Goal: Task Accomplishment & Management: Manage account settings

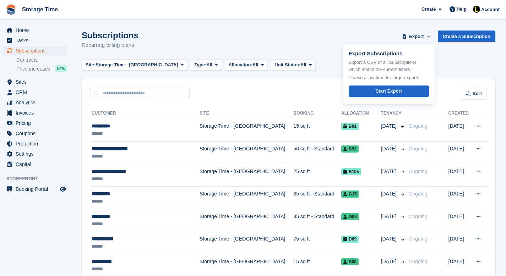
click at [451, 59] on div "Site: Storage Time - Stockport All Storage Time - Stockport Storage Time - Shar…" at bounding box center [288, 65] width 413 height 12
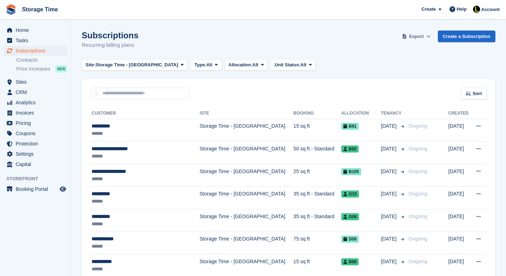
click at [423, 36] on button "Export" at bounding box center [416, 37] width 31 height 12
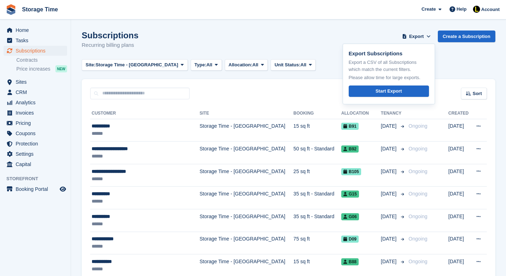
click at [450, 53] on div "Subscriptions Recurring billing plans Export Export Subscriptions Export a CSV …" at bounding box center [288, 44] width 413 height 27
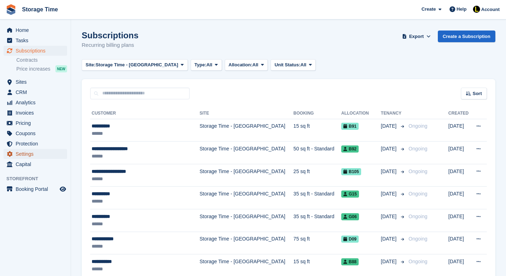
click at [29, 157] on span "Settings" at bounding box center [37, 154] width 43 height 10
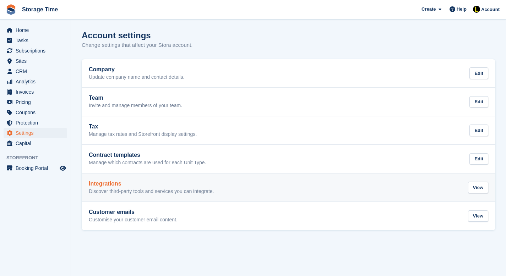
click at [134, 191] on p "Discover third-party tools and services you can integrate." at bounding box center [151, 191] width 125 height 6
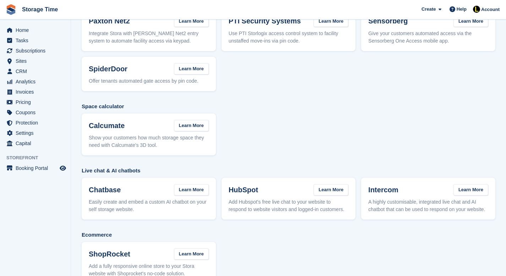
scroll to position [139, 0]
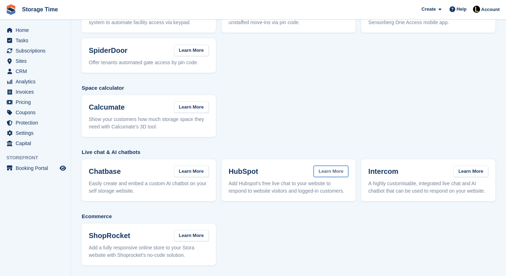
click at [334, 167] on link "Learn More" at bounding box center [330, 172] width 35 height 12
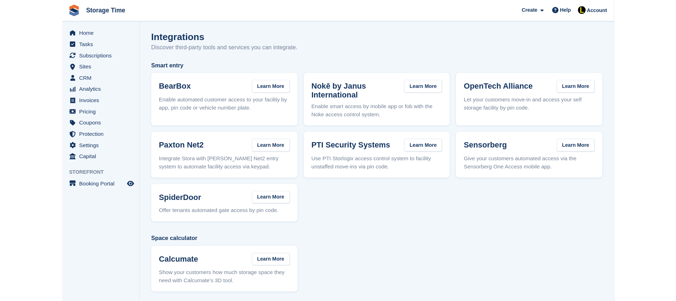
scroll to position [0, 0]
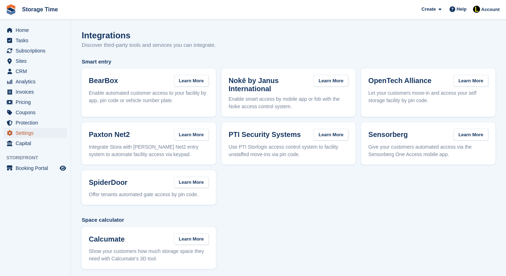
click at [29, 134] on span "Settings" at bounding box center [37, 133] width 43 height 10
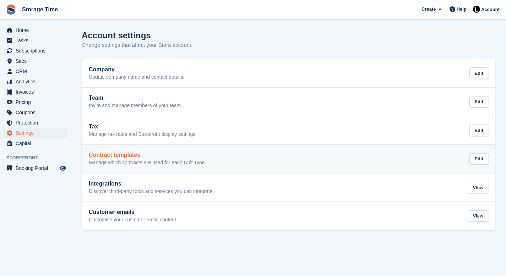
click at [122, 167] on link "Contract templates Manage which contracts are used for each Unit Type. Edit" at bounding box center [288, 159] width 413 height 28
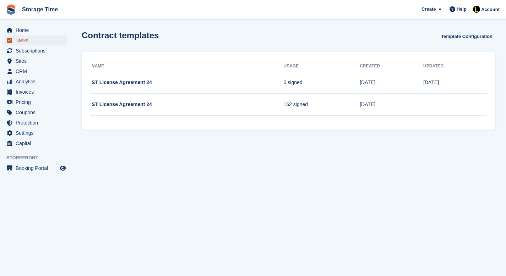
click at [24, 40] on span "Tasks" at bounding box center [37, 40] width 43 height 10
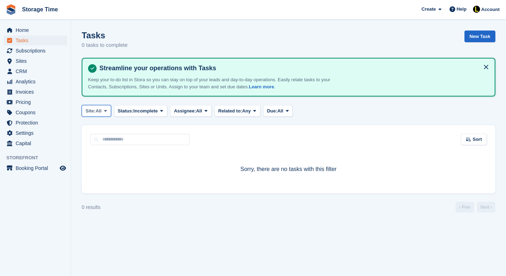
click at [105, 111] on span at bounding box center [106, 111] width 6 height 6
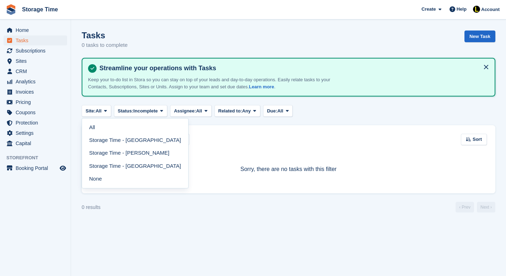
click at [234, 145] on div "Sorry, there are no tasks with this filter" at bounding box center [288, 169] width 413 height 48
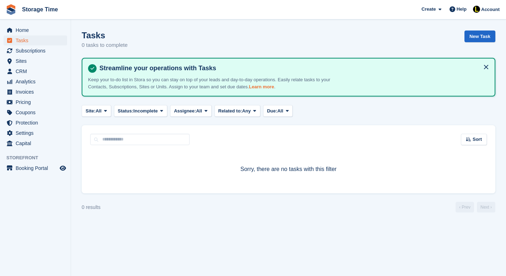
click at [270, 88] on link "Learn more" at bounding box center [261, 86] width 25 height 5
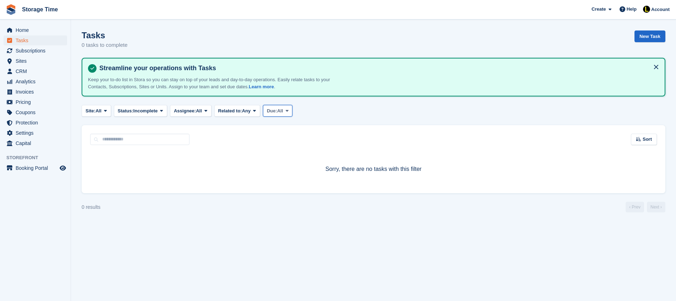
click at [288, 111] on icon at bounding box center [287, 111] width 3 height 5
click at [153, 114] on span "Incomplete" at bounding box center [145, 111] width 24 height 7
click at [101, 114] on span "All" at bounding box center [98, 111] width 6 height 7
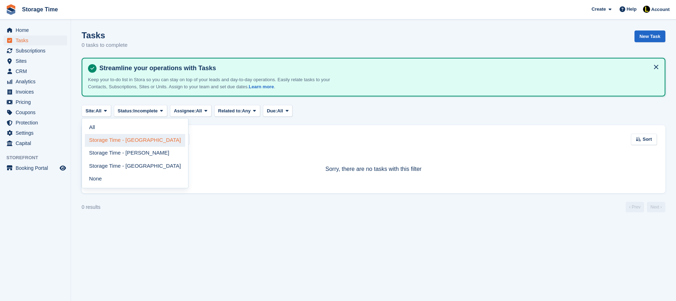
click at [121, 145] on link "Storage Time - [GEOGRAPHIC_DATA]" at bounding box center [135, 140] width 100 height 13
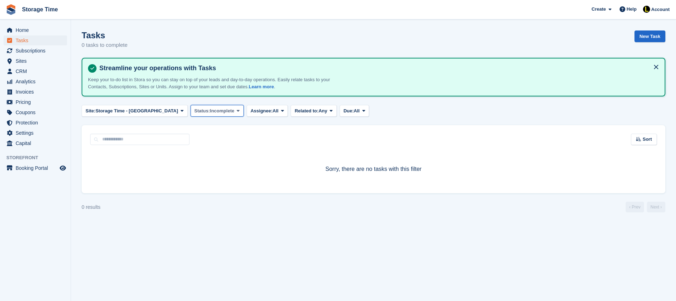
click at [211, 114] on span "Incomplete" at bounding box center [222, 111] width 24 height 7
click at [206, 140] on link "Complete" at bounding box center [225, 140] width 62 height 13
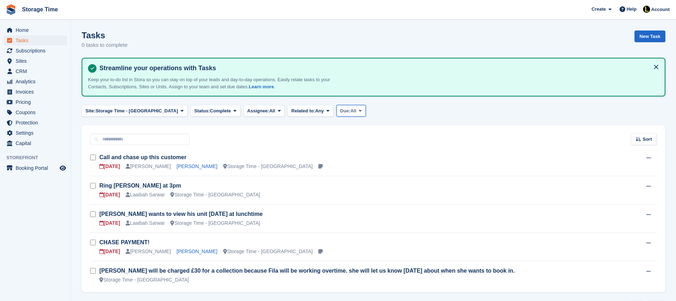
click at [359, 111] on icon at bounding box center [360, 111] width 3 height 5
click at [345, 140] on link "Overdue" at bounding box center [371, 140] width 62 height 13
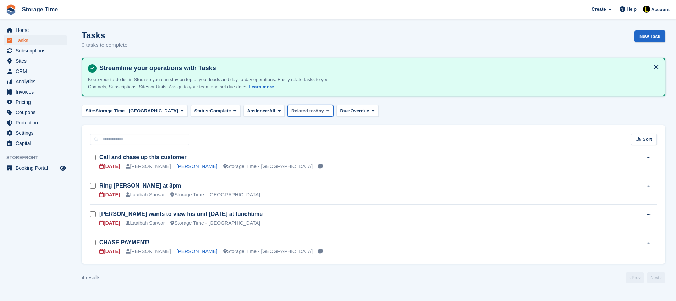
click at [299, 115] on button "Related to: Any" at bounding box center [310, 111] width 46 height 12
click at [305, 144] on link "A subscription" at bounding box center [322, 140] width 62 height 13
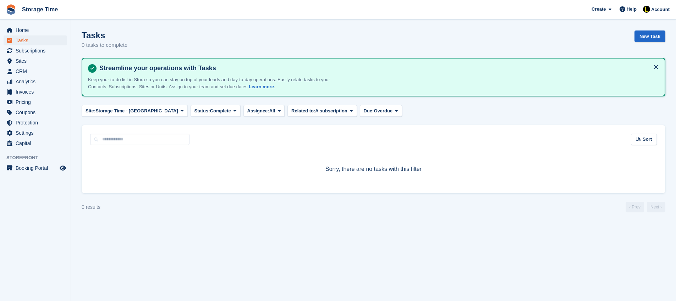
click at [312, 104] on turbo-frame "Tasks 0 tasks to complete New Task Streamline your operations with Tasks Keep y…" at bounding box center [374, 122] width 584 height 182
click at [315, 108] on span "A subscription" at bounding box center [331, 111] width 32 height 7
click at [296, 125] on link "Any" at bounding box center [322, 127] width 62 height 13
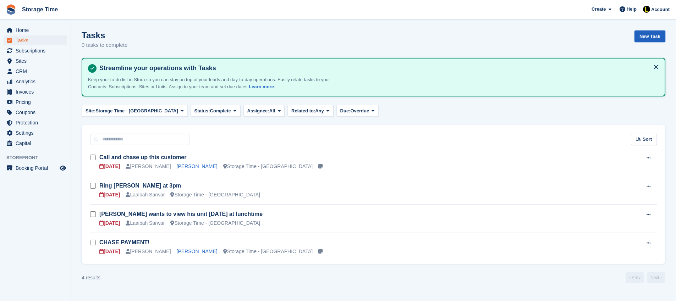
click at [643, 38] on link "New Task" at bounding box center [649, 37] width 31 height 12
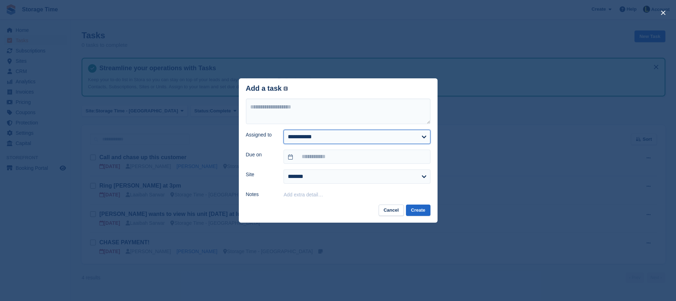
click at [414, 138] on select "**********" at bounding box center [356, 137] width 147 height 14
click at [283, 130] on select "**********" at bounding box center [356, 137] width 147 height 14
click at [413, 155] on input "text" at bounding box center [356, 157] width 147 height 14
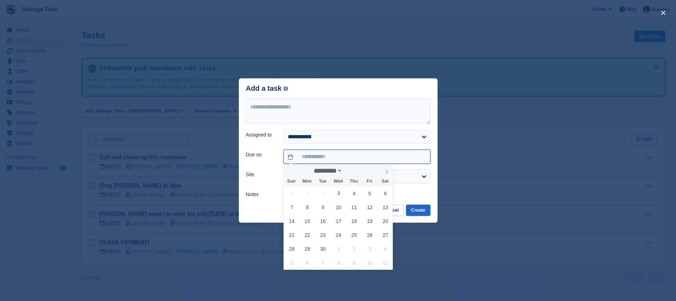
click at [413, 155] on input "text" at bounding box center [356, 157] width 147 height 14
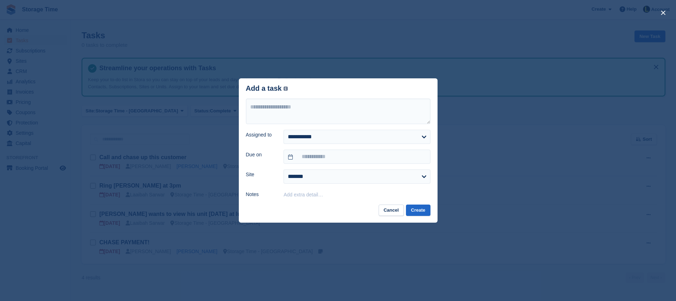
click at [474, 176] on div "close" at bounding box center [338, 150] width 676 height 301
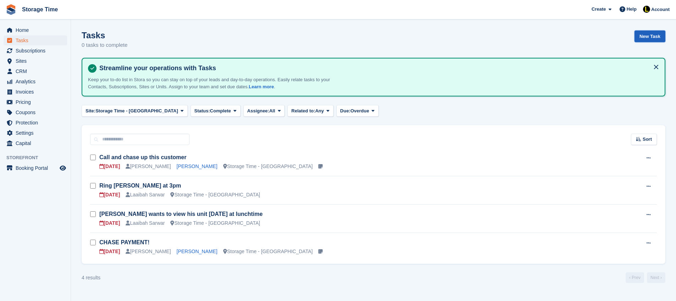
click at [651, 35] on link "New Task" at bounding box center [649, 37] width 31 height 12
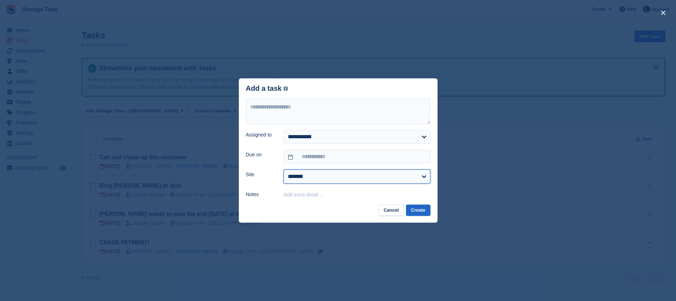
click at [411, 175] on select "**********" at bounding box center [356, 177] width 147 height 14
click at [283, 170] on select "**********" at bounding box center [356, 177] width 147 height 14
click at [321, 198] on div "Add extra detail…" at bounding box center [356, 194] width 147 height 9
click at [386, 213] on button "Cancel" at bounding box center [391, 211] width 25 height 12
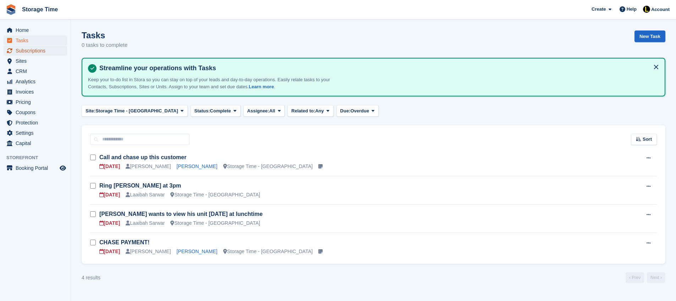
click at [24, 51] on span "Subscriptions" at bounding box center [37, 51] width 43 height 10
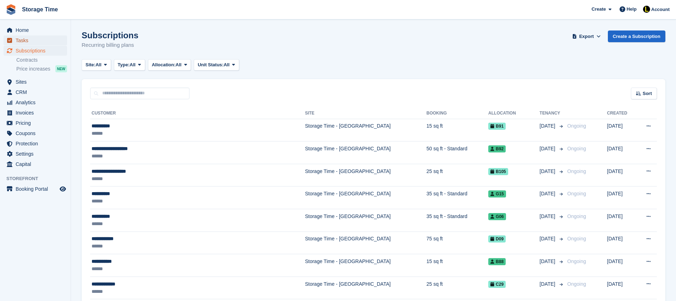
click at [26, 43] on span "Tasks" at bounding box center [37, 40] width 43 height 10
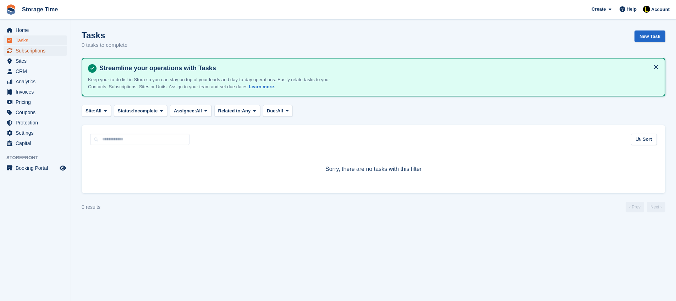
click at [35, 52] on span "Subscriptions" at bounding box center [37, 51] width 43 height 10
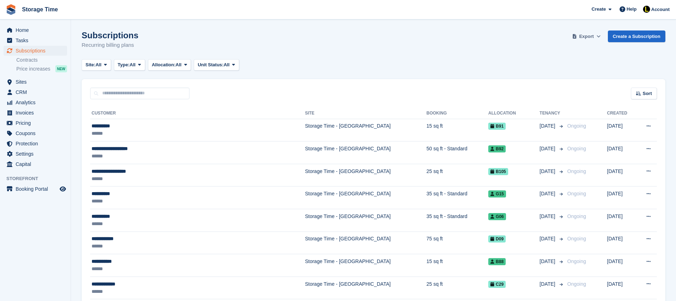
click at [596, 37] on icon at bounding box center [598, 36] width 4 height 5
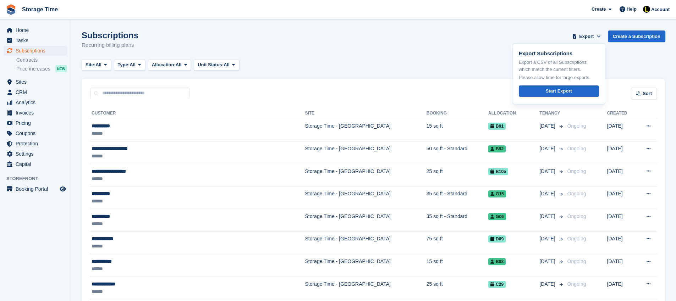
click at [420, 48] on div "Subscriptions Recurring billing plans Export Export Subscriptions Export a CSV …" at bounding box center [374, 44] width 584 height 27
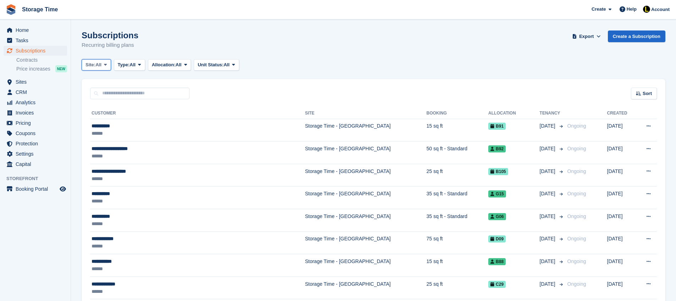
click at [105, 67] on button "Site: All" at bounding box center [96, 65] width 29 height 12
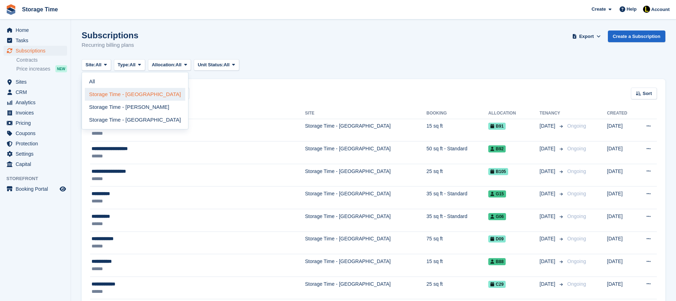
click at [116, 95] on link "Storage Time - [GEOGRAPHIC_DATA]" at bounding box center [135, 94] width 100 height 13
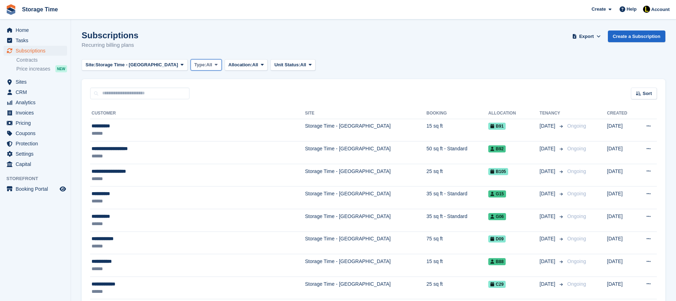
click at [194, 64] on span "Type:" at bounding box center [200, 64] width 12 height 7
drag, startPoint x: 340, startPoint y: 61, endPoint x: 315, endPoint y: 58, distance: 25.7
click at [341, 61] on div "Site: Storage Time - Stockport All Storage Time - Stockport Storage Time - Shar…" at bounding box center [374, 65] width 584 height 12
click at [225, 68] on button "Allocation: All" at bounding box center [246, 65] width 43 height 12
click at [228, 86] on link "All" at bounding box center [259, 81] width 62 height 13
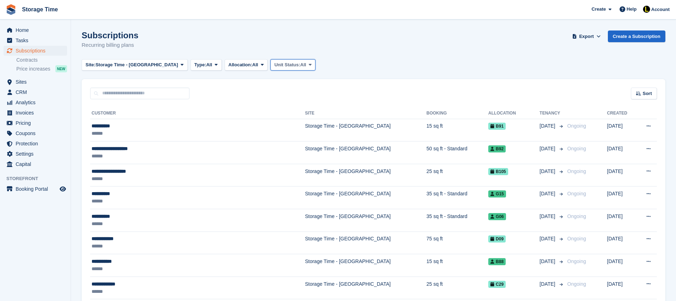
click at [300, 62] on span "All" at bounding box center [303, 64] width 6 height 7
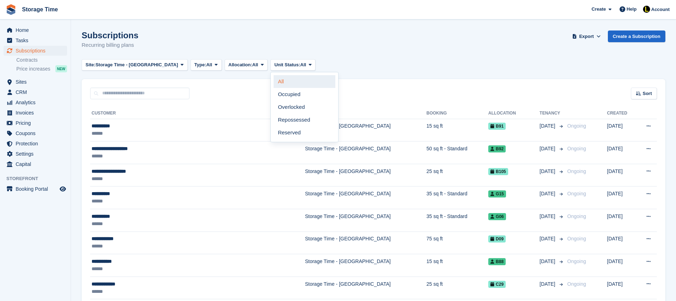
click at [275, 83] on link "All" at bounding box center [305, 81] width 62 height 13
click at [355, 55] on div "Subscriptions Recurring billing plans Export Export Subscriptions Export a CSV …" at bounding box center [374, 44] width 584 height 27
click at [597, 35] on icon at bounding box center [598, 36] width 4 height 5
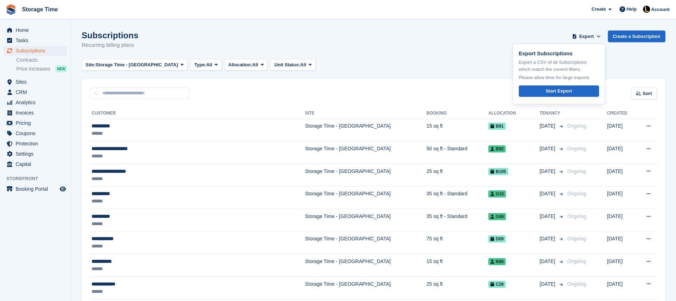
click at [444, 69] on div "Site: Storage Time - Stockport All Storage Time - Stockport Storage Time - Shar…" at bounding box center [374, 65] width 584 height 12
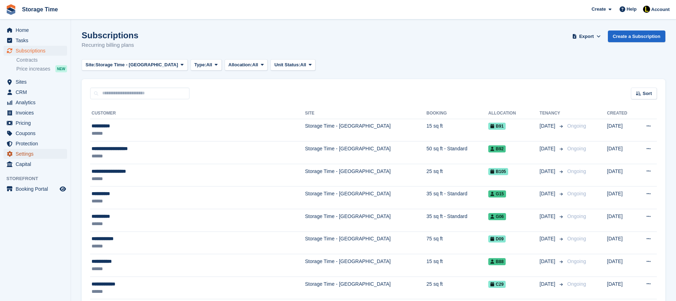
click at [27, 154] on span "Settings" at bounding box center [37, 154] width 43 height 10
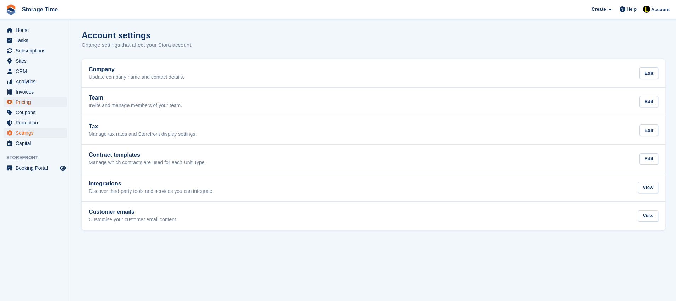
click at [40, 99] on span "Pricing" at bounding box center [37, 102] width 43 height 10
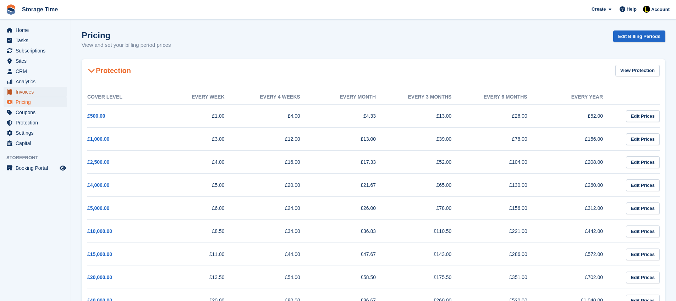
click at [33, 92] on span "Invoices" at bounding box center [37, 92] width 43 height 10
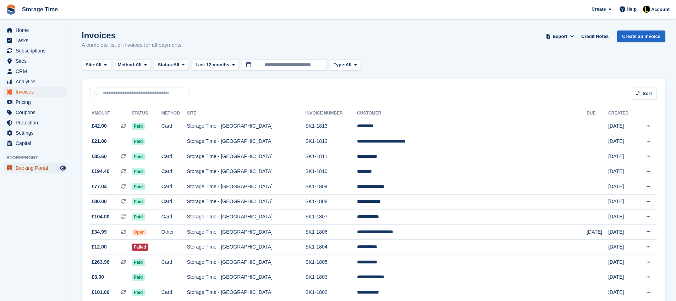
click at [35, 170] on span "Booking Portal" at bounding box center [37, 168] width 43 height 10
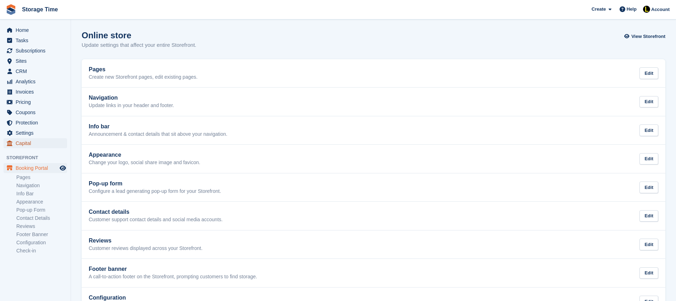
click at [21, 143] on span "Capital" at bounding box center [37, 143] width 43 height 10
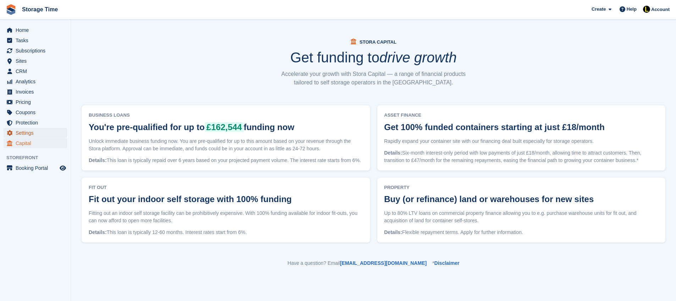
click at [23, 134] on span "Settings" at bounding box center [37, 133] width 43 height 10
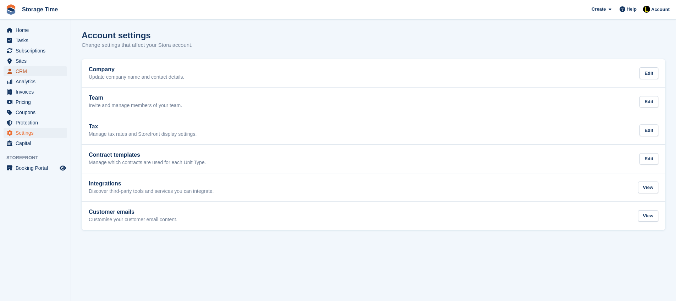
click at [23, 72] on span "CRM" at bounding box center [37, 71] width 43 height 10
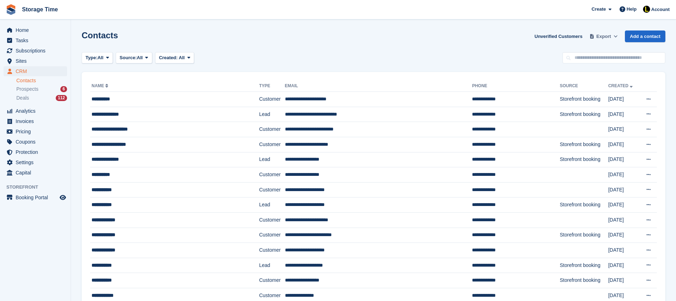
click at [610, 36] on button "Export" at bounding box center [603, 37] width 31 height 12
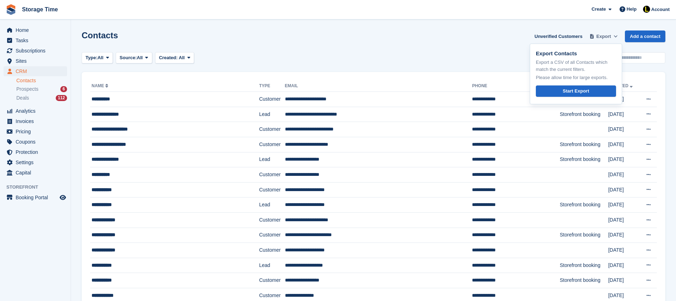
click at [610, 36] on button "Export" at bounding box center [603, 37] width 31 height 12
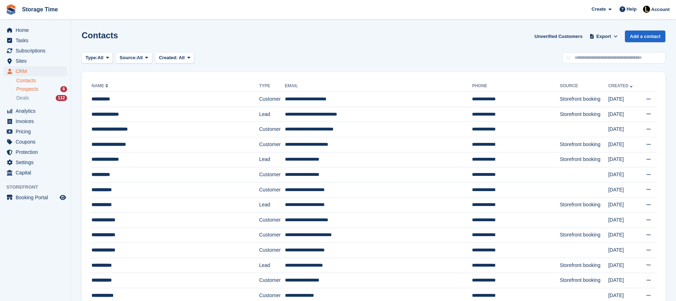
click at [28, 89] on span "Prospects" at bounding box center [27, 89] width 22 height 7
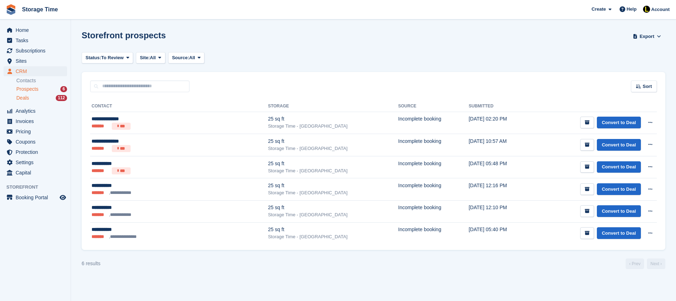
click at [28, 100] on span "Deals" at bounding box center [22, 98] width 13 height 7
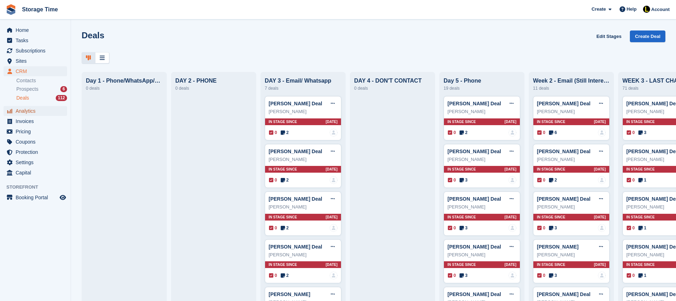
click at [27, 112] on span "Analytics" at bounding box center [37, 111] width 43 height 10
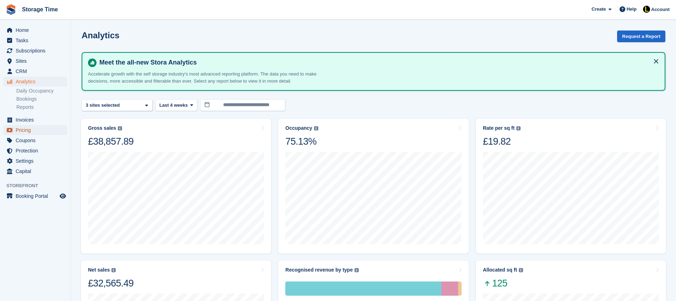
click at [34, 127] on span "Pricing" at bounding box center [37, 130] width 43 height 10
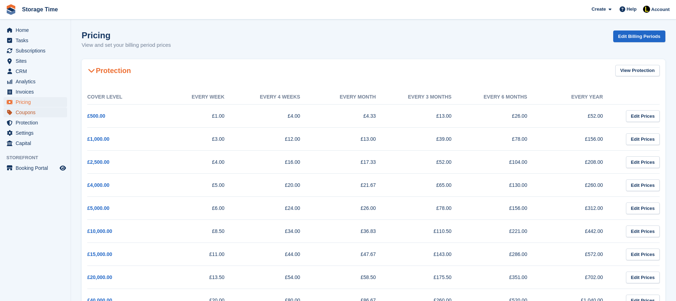
click at [23, 113] on span "Coupons" at bounding box center [37, 113] width 43 height 10
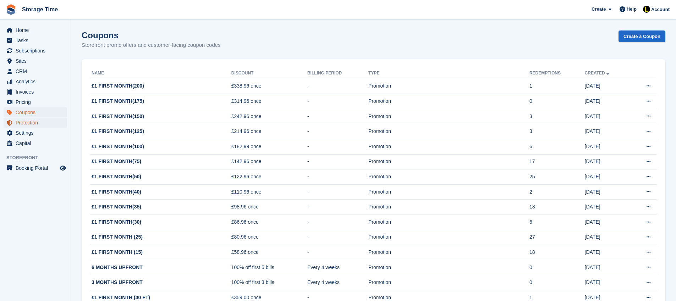
click at [28, 125] on span "Protection" at bounding box center [37, 123] width 43 height 10
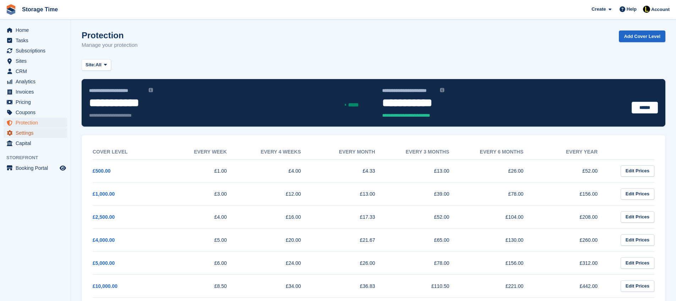
click at [28, 136] on span "Settings" at bounding box center [37, 133] width 43 height 10
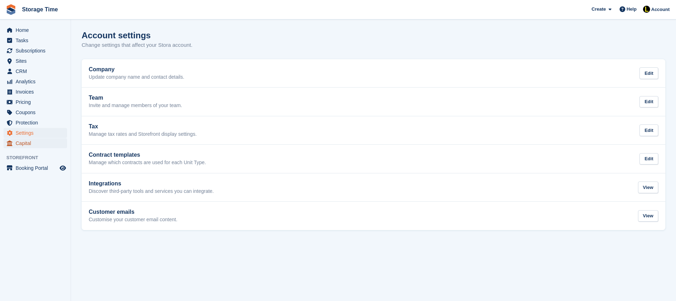
click at [25, 144] on span "Capital" at bounding box center [37, 143] width 43 height 10
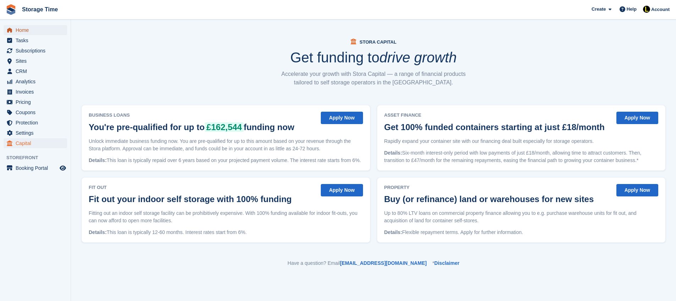
click at [22, 34] on span "Home" at bounding box center [37, 30] width 43 height 10
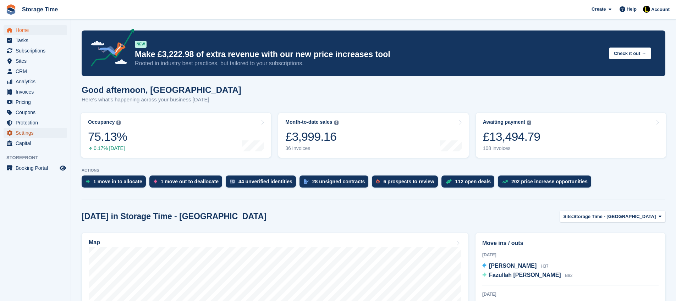
click at [40, 132] on span "Settings" at bounding box center [37, 133] width 43 height 10
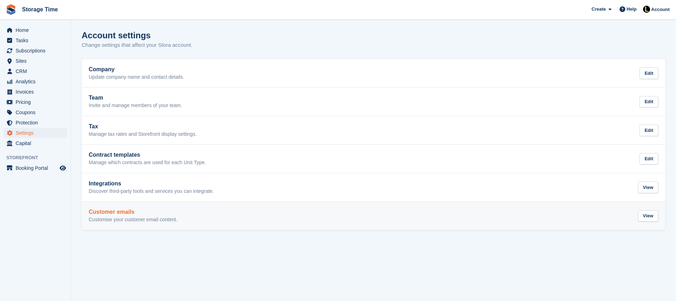
click at [136, 220] on p "Customise your customer email content." at bounding box center [133, 220] width 89 height 6
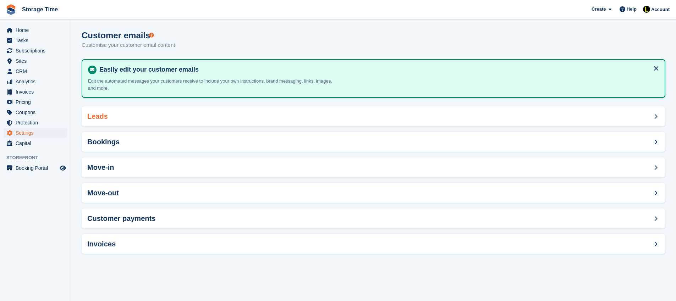
click at [124, 115] on div "Leads" at bounding box center [374, 116] width 584 height 20
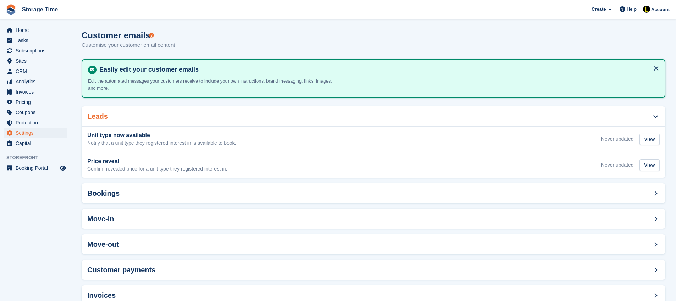
click at [124, 115] on div "Leads" at bounding box center [374, 116] width 584 height 20
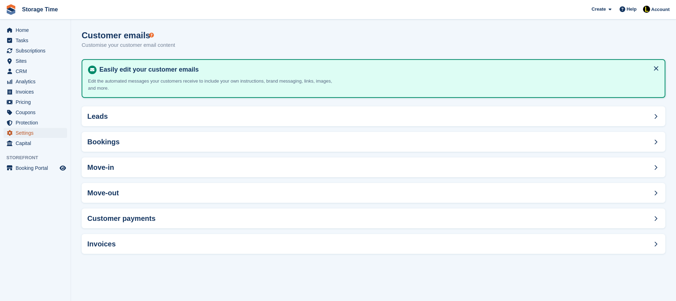
click at [28, 131] on span "Settings" at bounding box center [37, 133] width 43 height 10
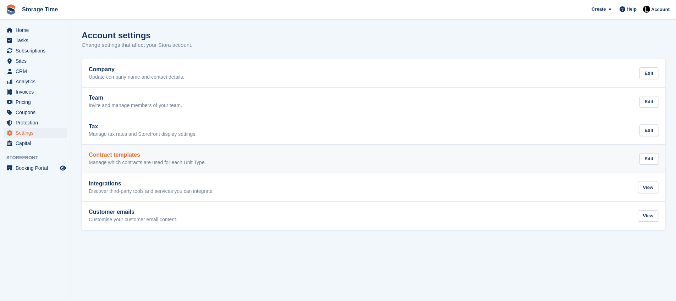
click at [121, 162] on p "Manage which contracts are used for each Unit Type." at bounding box center [147, 163] width 117 height 6
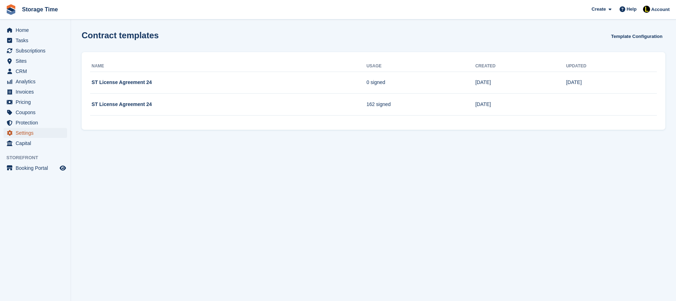
click at [30, 130] on span "Settings" at bounding box center [37, 133] width 43 height 10
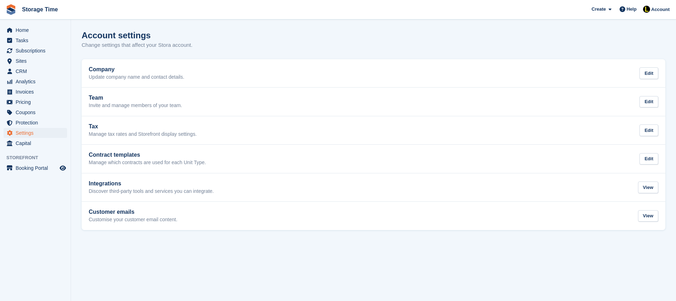
click at [127, 182] on h2 "Integrations" at bounding box center [151, 184] width 125 height 6
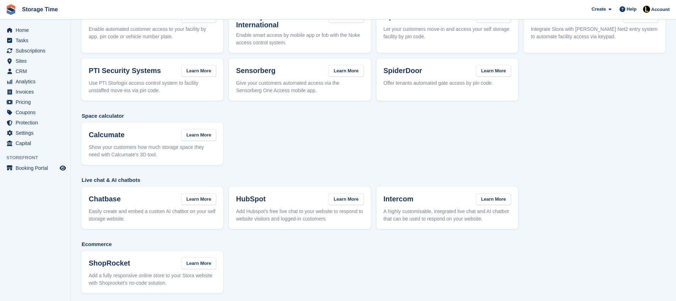
scroll to position [67, 0]
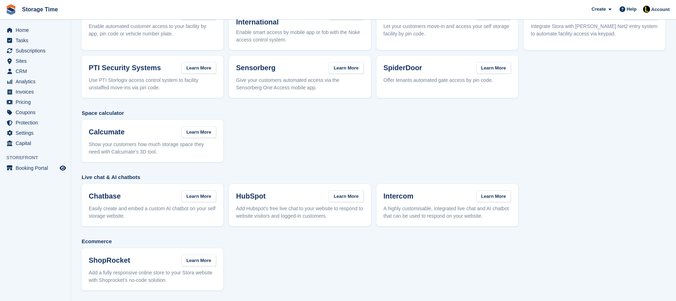
drag, startPoint x: 284, startPoint y: 209, endPoint x: 310, endPoint y: 208, distance: 25.9
click at [310, 208] on p "Add Hubspot's free live chat to your website to respond to website visitors and…" at bounding box center [299, 212] width 127 height 15
drag, startPoint x: 310, startPoint y: 210, endPoint x: 343, endPoint y: 220, distance: 35.1
click at [343, 220] on div "HubSpot Learn More Add Hubspot's free live chat to your website to respond to w…" at bounding box center [300, 205] width 142 height 42
click at [344, 220] on p "Add Hubspot's free live chat to your website to respond to website visitors and…" at bounding box center [299, 212] width 127 height 15
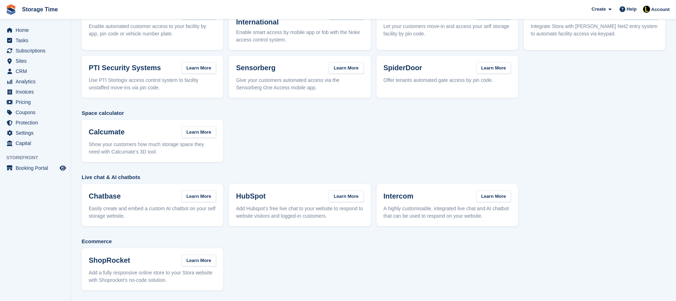
drag, startPoint x: 331, startPoint y: 222, endPoint x: 228, endPoint y: 206, distance: 104.7
click at [228, 206] on div "Chatbase Learn More Easily create and embed a custom AI chatbot on your self st…" at bounding box center [374, 205] width 584 height 42
click at [318, 257] on div "ShopRocket Learn More Add a fully responsive online store to your Stora website…" at bounding box center [374, 269] width 584 height 42
drag, startPoint x: 406, startPoint y: 210, endPoint x: 430, endPoint y: 241, distance: 38.7
click at [504, 218] on p "A highly customisable, integrated live chat and AI chatbot that can be used to …" at bounding box center [447, 212] width 127 height 15
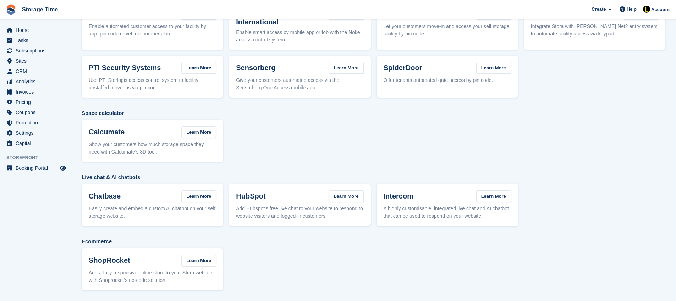
drag, startPoint x: 316, startPoint y: 279, endPoint x: 298, endPoint y: 279, distance: 17.8
click at [316, 280] on div "ShopRocket Learn More Add a fully responsive online store to your Stora website…" at bounding box center [374, 269] width 584 height 42
drag, startPoint x: 92, startPoint y: 274, endPoint x: 199, endPoint y: 274, distance: 107.1
click at [199, 274] on p "Add a fully responsive online store to your Stora website with Shoprocket's no-…" at bounding box center [152, 276] width 127 height 15
click at [198, 276] on p "Add a fully responsive online store to your Stora website with Shoprocket's no-…" at bounding box center [152, 276] width 127 height 15
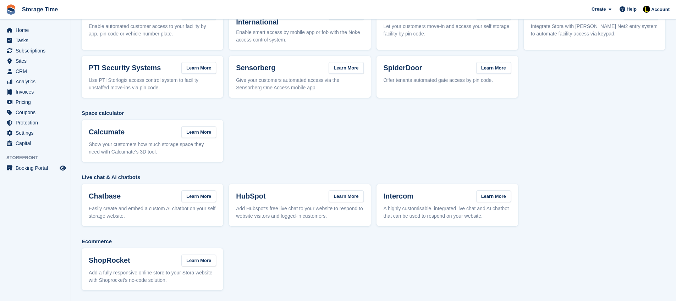
drag, startPoint x: 191, startPoint y: 280, endPoint x: 91, endPoint y: 270, distance: 100.2
click at [88, 271] on div "ShopRocket Learn More Add a fully responsive online store to your Stora website…" at bounding box center [153, 269] width 142 height 42
click at [326, 277] on div "ShopRocket Learn More Add a fully responsive online store to your Stora website…" at bounding box center [374, 269] width 584 height 42
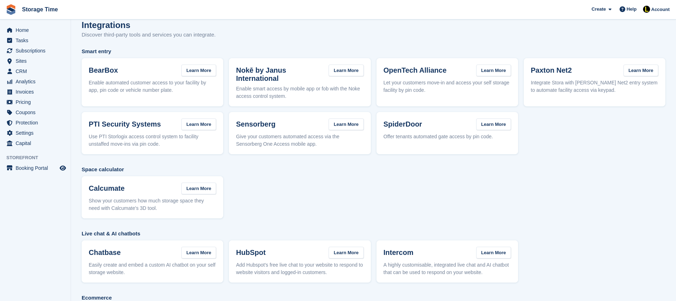
scroll to position [0, 0]
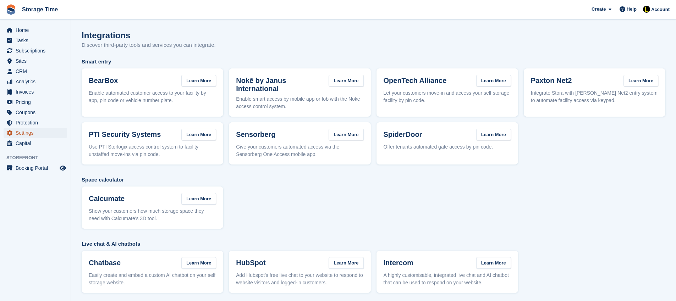
click at [24, 134] on span "Settings" at bounding box center [37, 133] width 43 height 10
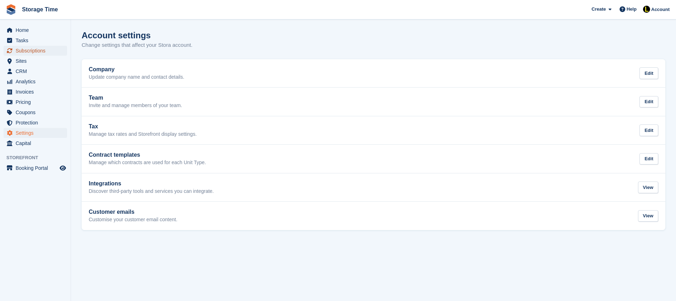
click at [29, 50] on span "Subscriptions" at bounding box center [37, 51] width 43 height 10
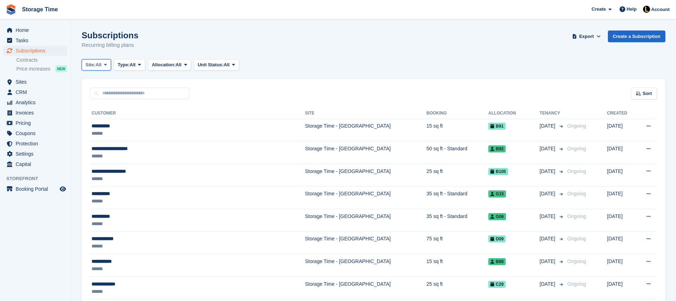
click at [99, 65] on span "All" at bounding box center [98, 64] width 6 height 7
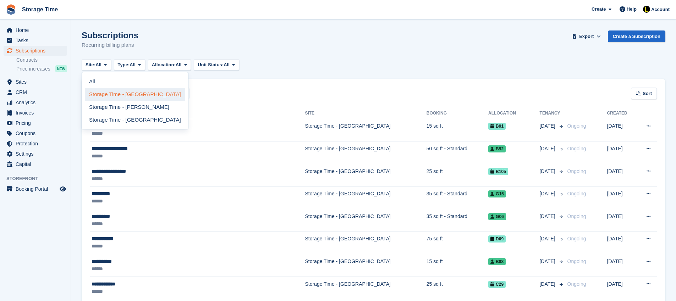
click at [108, 94] on link "Storage Time - [GEOGRAPHIC_DATA]" at bounding box center [135, 94] width 100 height 13
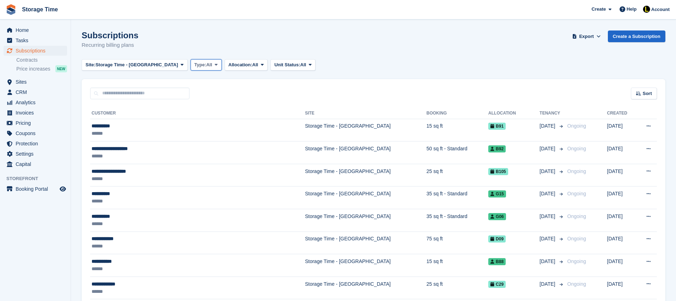
click at [206, 65] on span "All" at bounding box center [209, 64] width 6 height 7
click at [402, 46] on div "Subscriptions Recurring billing plans Export Export Subscriptions Export a CSV …" at bounding box center [374, 44] width 584 height 27
click at [206, 66] on span "All" at bounding box center [209, 64] width 6 height 7
click at [228, 67] on span "Allocation:" at bounding box center [240, 64] width 24 height 7
drag, startPoint x: 347, startPoint y: 58, endPoint x: 322, endPoint y: 61, distance: 25.4
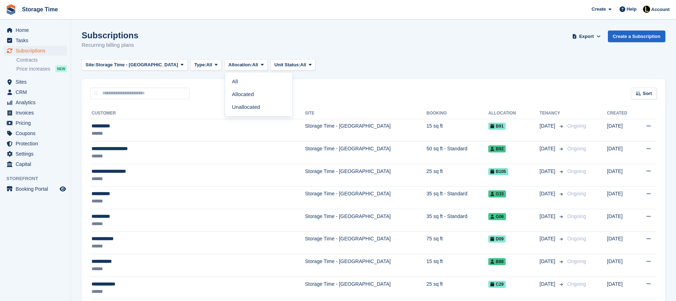
click at [275, 61] on span "Unit Status:" at bounding box center [287, 64] width 26 height 7
click at [288, 87] on link "All" at bounding box center [305, 81] width 62 height 13
click at [26, 111] on span "Invoices" at bounding box center [37, 113] width 43 height 10
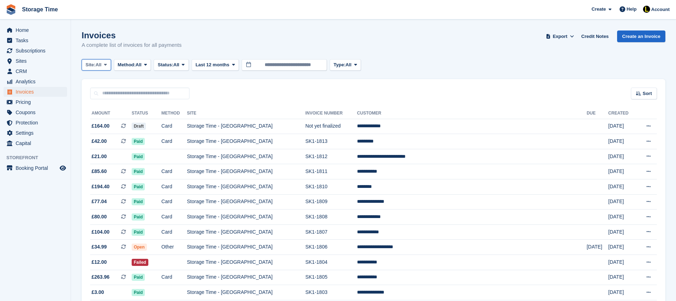
click at [95, 67] on span "Site:" at bounding box center [91, 64] width 10 height 7
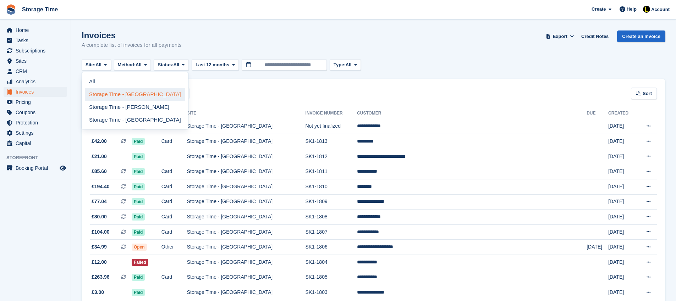
click at [116, 93] on link "Storage Time - [GEOGRAPHIC_DATA]" at bounding box center [135, 94] width 100 height 13
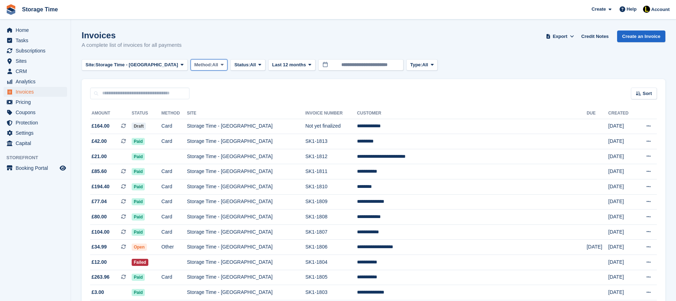
click at [194, 62] on span "Method:" at bounding box center [203, 64] width 18 height 7
click at [252, 33] on div "Invoices A complete list of invoices for all payments Export Export Invoices Ex…" at bounding box center [374, 44] width 584 height 27
click at [239, 65] on button "Status: All" at bounding box center [247, 65] width 35 height 12
click at [233, 135] on link "Void" at bounding box center [264, 132] width 62 height 13
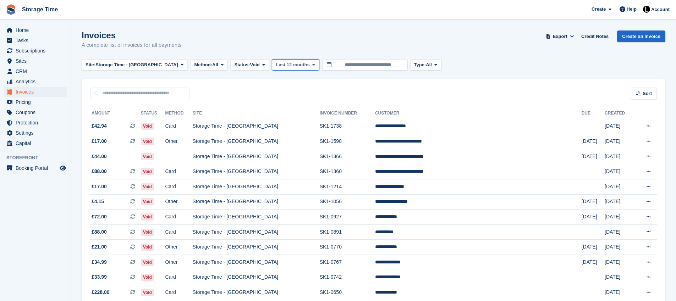
click at [289, 65] on span "Last 12 months" at bounding box center [293, 64] width 34 height 7
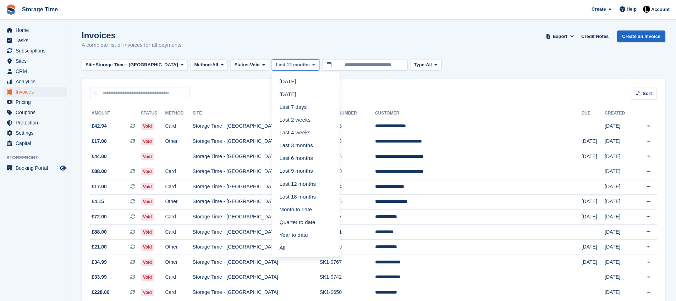
click at [289, 65] on span "Last 12 months" at bounding box center [293, 64] width 34 height 7
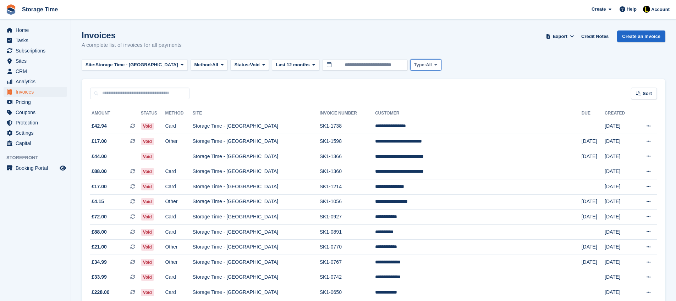
click at [414, 64] on span "Type:" at bounding box center [420, 64] width 12 height 7
click at [413, 87] on link "All" at bounding box center [444, 81] width 62 height 13
click at [414, 62] on span "Type:" at bounding box center [420, 64] width 12 height 7
click at [446, 65] on div "Site: Storage Time - Stockport All Storage Time - Stockport Storage Time - Shar…" at bounding box center [374, 65] width 584 height 12
drag, startPoint x: 474, startPoint y: 126, endPoint x: 418, endPoint y: 128, distance: 56.1
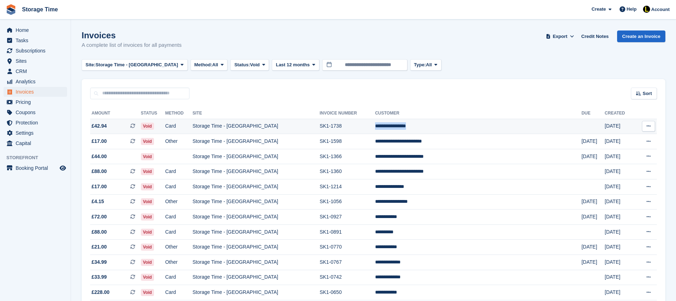
click at [418, 128] on td "**********" at bounding box center [478, 126] width 206 height 15
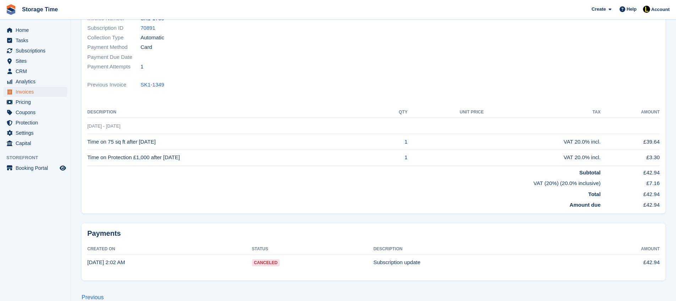
scroll to position [90, 0]
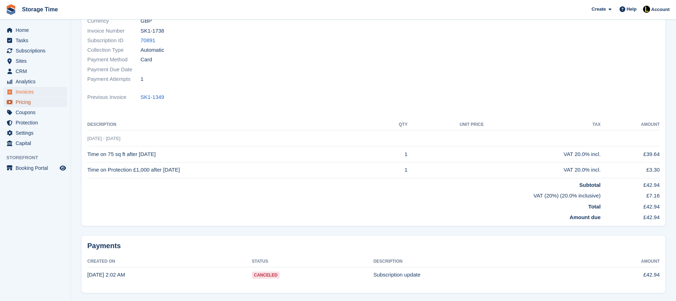
drag, startPoint x: 23, startPoint y: 100, endPoint x: 18, endPoint y: 100, distance: 4.3
click at [23, 100] on span "Pricing" at bounding box center [37, 102] width 43 height 10
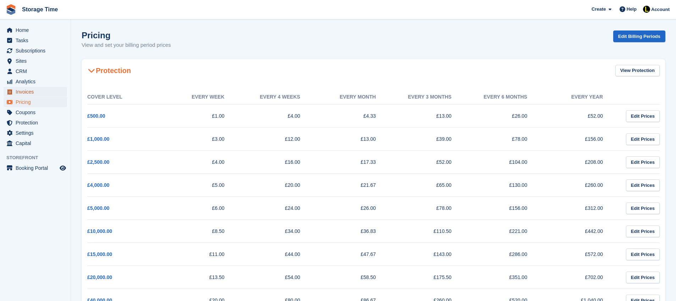
click at [24, 93] on span "Invoices" at bounding box center [37, 92] width 43 height 10
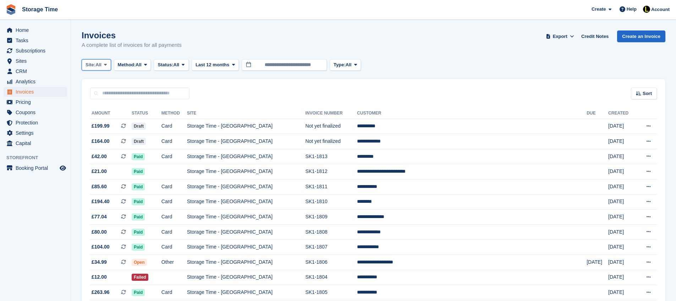
click at [105, 68] on button "Site: All" at bounding box center [96, 65] width 29 height 12
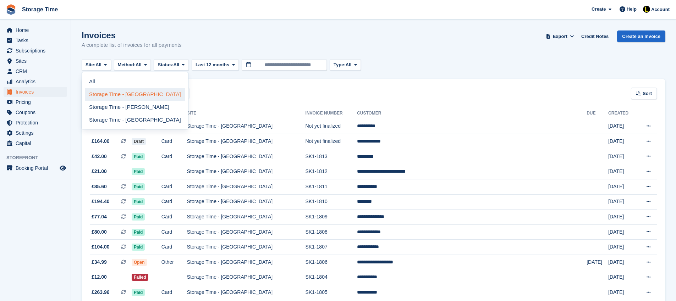
click at [120, 93] on link "Storage Time - [GEOGRAPHIC_DATA]" at bounding box center [135, 94] width 100 height 13
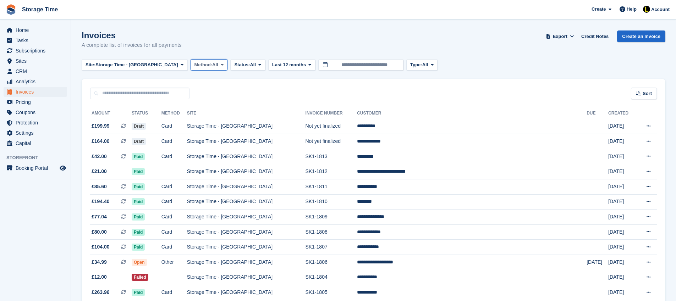
click at [212, 67] on span "All" at bounding box center [215, 64] width 6 height 7
click at [256, 42] on div "Invoices A complete list of invoices for all payments Export Export Invoices Ex…" at bounding box center [374, 44] width 584 height 27
click at [234, 62] on span "Status:" at bounding box center [242, 64] width 16 height 7
click at [233, 135] on link "Void" at bounding box center [264, 132] width 62 height 13
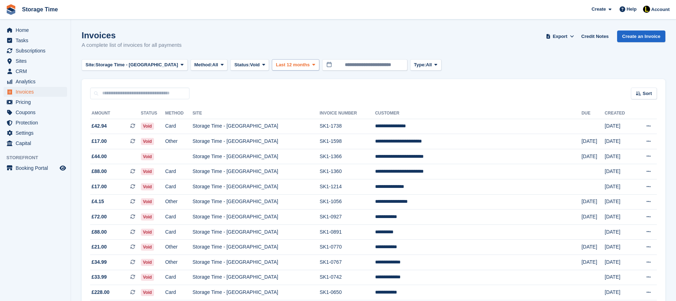
click at [282, 68] on button "Last 12 months" at bounding box center [295, 65] width 47 height 12
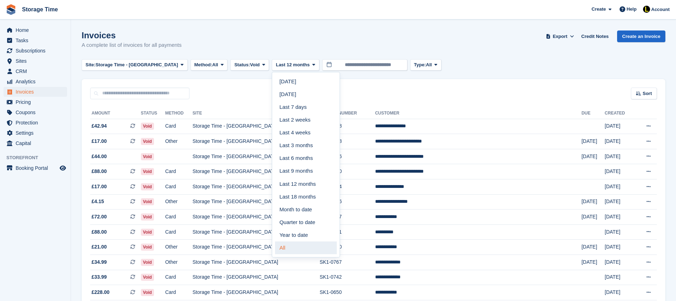
click at [275, 247] on link "All" at bounding box center [306, 248] width 62 height 13
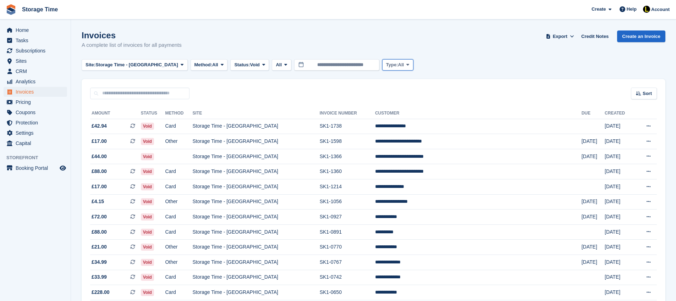
click at [398, 64] on span "All" at bounding box center [401, 64] width 6 height 7
click at [415, 47] on div "Invoices A complete list of invoices for all payments Export Export Invoices Ex…" at bounding box center [374, 44] width 584 height 27
click at [568, 37] on span at bounding box center [571, 36] width 7 height 7
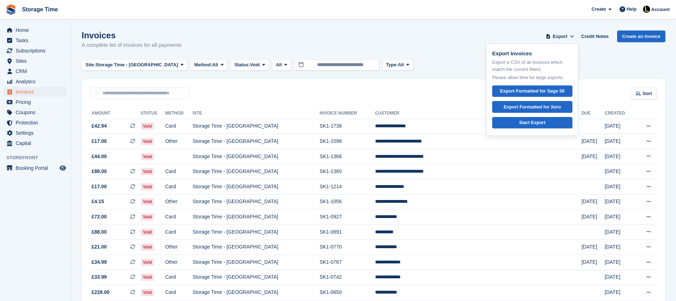
click at [410, 88] on div "Sort Sort by Date created Created (oldest first) Created (newest first)" at bounding box center [374, 89] width 584 height 20
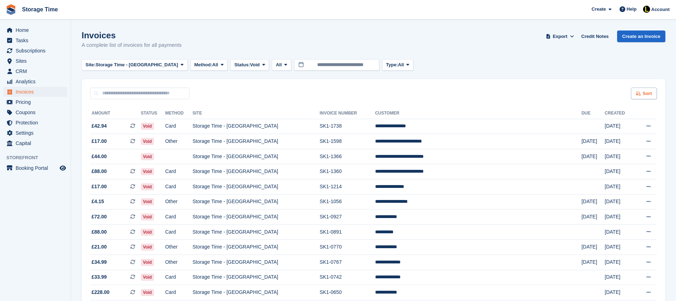
click at [637, 91] on icon at bounding box center [638, 93] width 5 height 5
click at [557, 60] on div "Site: Storage Time - Stockport All Storage Time - Stockport Storage Time - Shar…" at bounding box center [374, 65] width 584 height 12
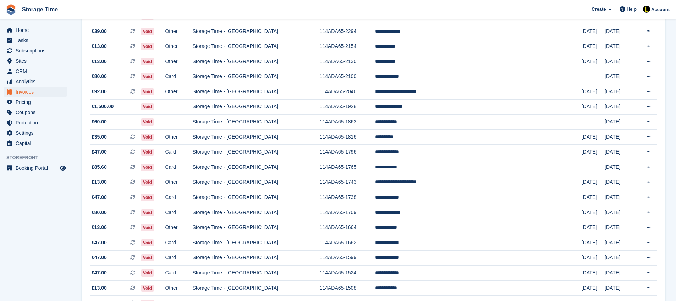
scroll to position [626, 0]
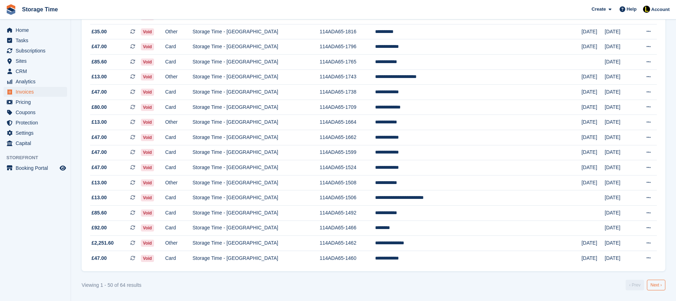
click at [652, 285] on link "Next ›" at bounding box center [656, 285] width 18 height 11
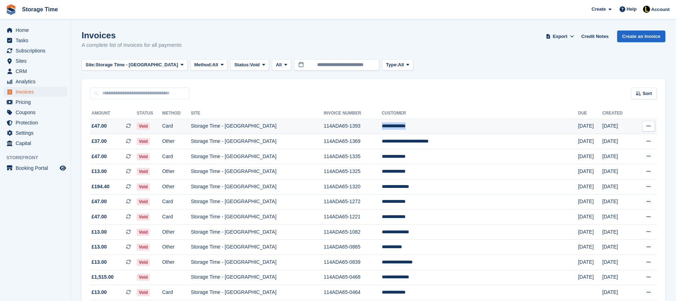
drag, startPoint x: 447, startPoint y: 125, endPoint x: 400, endPoint y: 123, distance: 46.5
click at [400, 123] on tr "**********" at bounding box center [373, 126] width 567 height 15
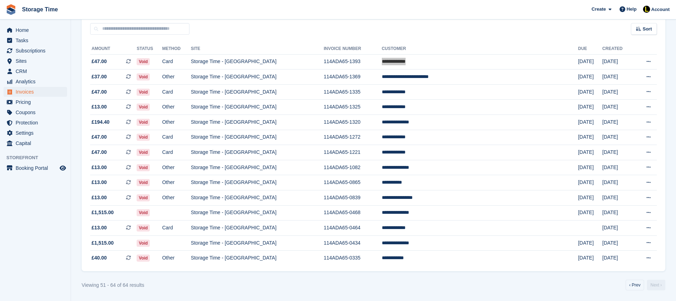
scroll to position [70, 0]
drag, startPoint x: 443, startPoint y: 135, endPoint x: 400, endPoint y: 134, distance: 43.7
click at [400, 134] on tr "**********" at bounding box center [373, 137] width 567 height 15
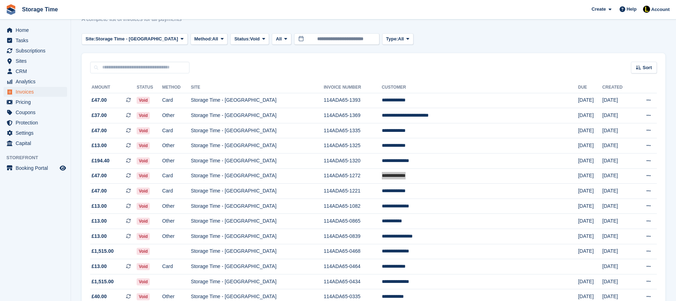
scroll to position [0, 0]
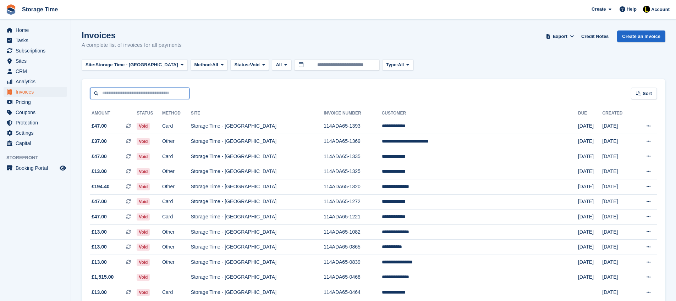
click at [154, 92] on input "text" at bounding box center [139, 94] width 99 height 12
paste input "**********"
type input "**********"
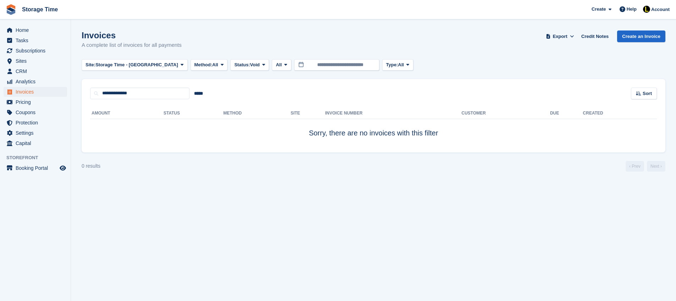
click at [162, 99] on div "Amount Status Method Site Invoice Number Customer Due Created Sorry, there are …" at bounding box center [374, 125] width 584 height 53
click at [159, 95] on input "**********" at bounding box center [139, 94] width 99 height 12
click at [160, 95] on input "**********" at bounding box center [139, 94] width 99 height 12
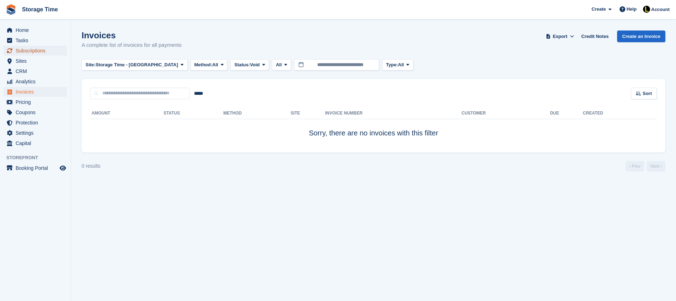
click at [32, 49] on span "Subscriptions" at bounding box center [37, 51] width 43 height 10
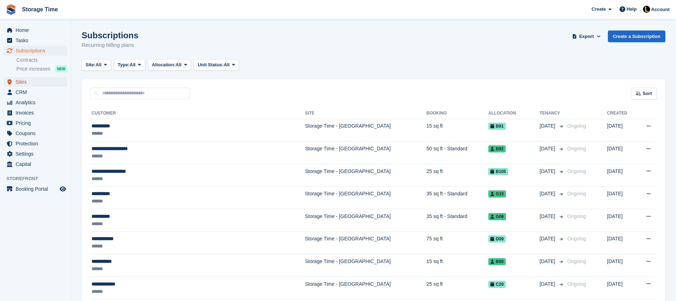
click at [24, 83] on span "Sites" at bounding box center [37, 82] width 43 height 10
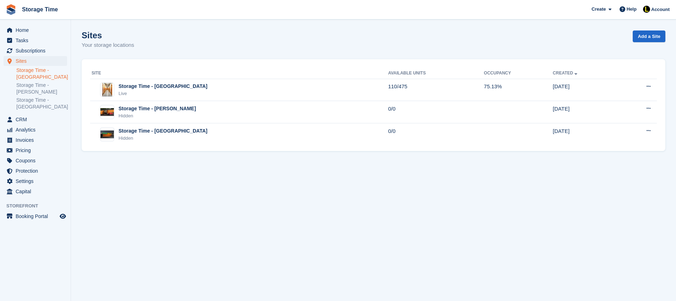
click at [28, 72] on link "Storage Time - [GEOGRAPHIC_DATA]" at bounding box center [41, 73] width 51 height 13
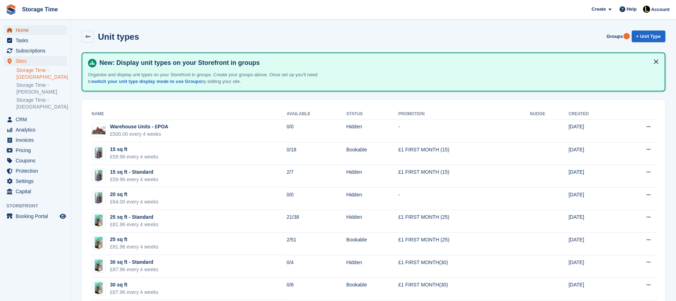
click at [24, 32] on span "Home" at bounding box center [37, 30] width 43 height 10
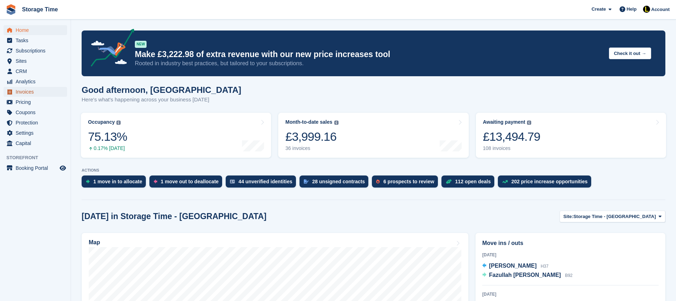
click at [30, 93] on span "Invoices" at bounding box center [37, 92] width 43 height 10
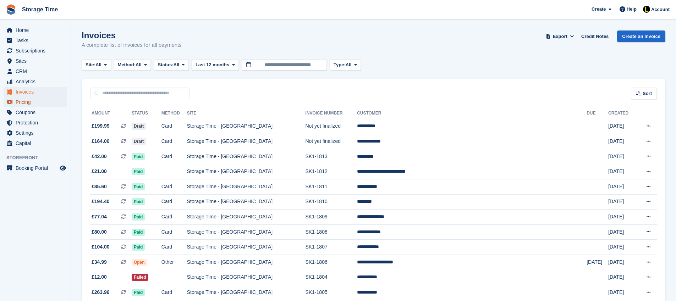
click at [24, 104] on span "Pricing" at bounding box center [37, 102] width 43 height 10
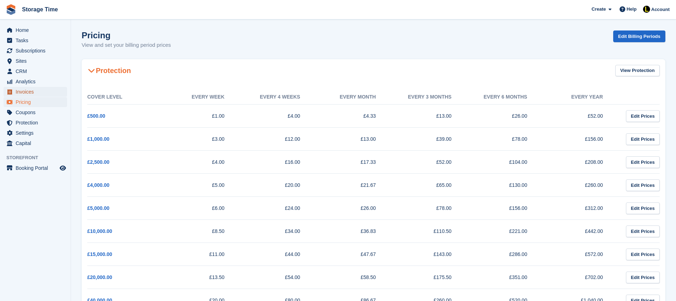
click at [27, 90] on span "Invoices" at bounding box center [37, 92] width 43 height 10
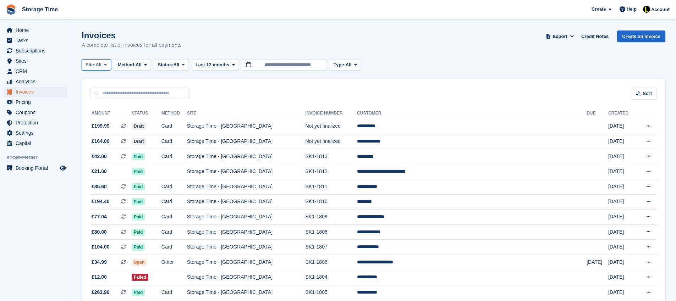
click at [95, 64] on span "Site:" at bounding box center [91, 64] width 10 height 7
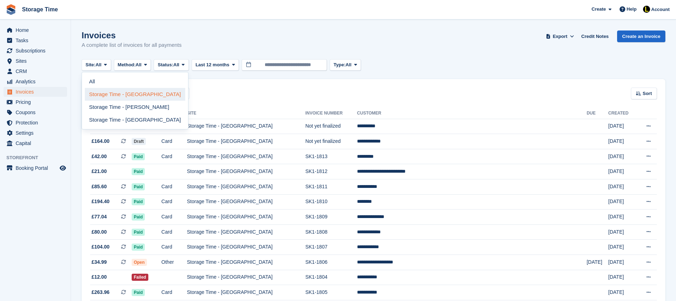
click at [117, 97] on link "Storage Time - [GEOGRAPHIC_DATA]" at bounding box center [135, 94] width 100 height 13
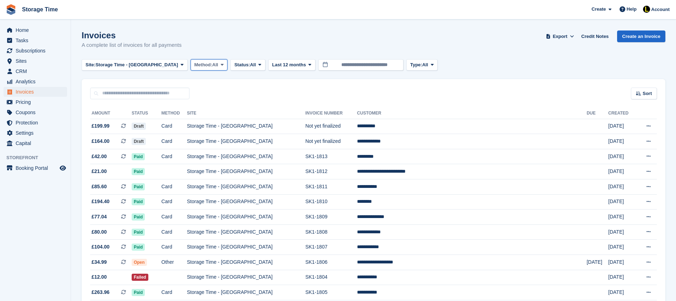
click at [194, 62] on span "Method:" at bounding box center [203, 64] width 18 height 7
click at [260, 34] on div "Invoices A complete list of invoices for all payments Export Export Invoices Ex…" at bounding box center [374, 44] width 584 height 27
click at [239, 64] on button "Status: All" at bounding box center [247, 65] width 35 height 12
click at [233, 133] on link "Void" at bounding box center [264, 132] width 62 height 13
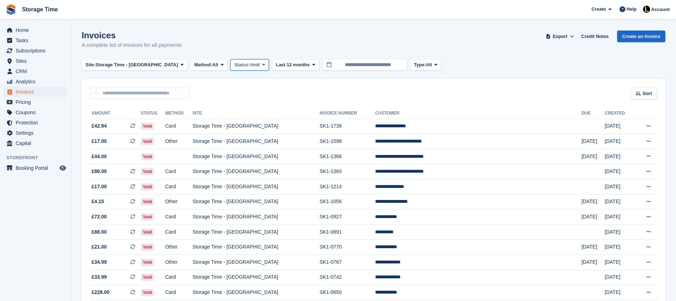
click at [250, 68] on span "Void" at bounding box center [255, 64] width 10 height 7
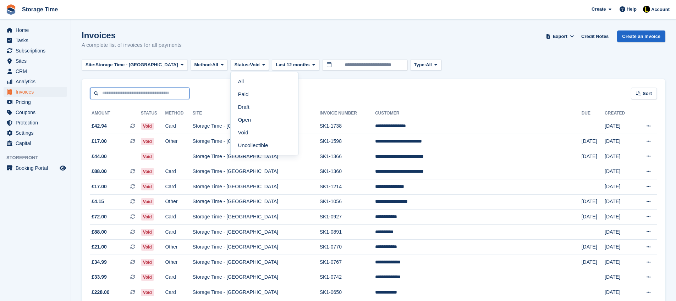
click at [136, 95] on input "text" at bounding box center [139, 94] width 99 height 12
paste input "**********"
type input "**********"
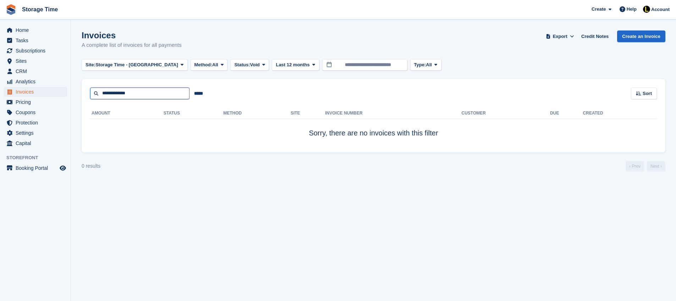
click at [139, 95] on input "**********" at bounding box center [139, 94] width 99 height 12
click at [22, 53] on span "Subscriptions" at bounding box center [37, 51] width 43 height 10
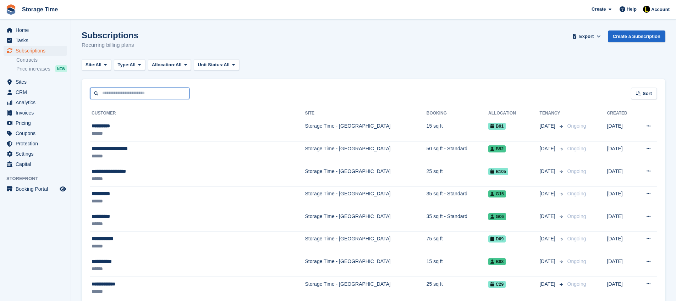
click at [150, 95] on input "text" at bounding box center [139, 94] width 99 height 12
paste input "**********"
type input "**********"
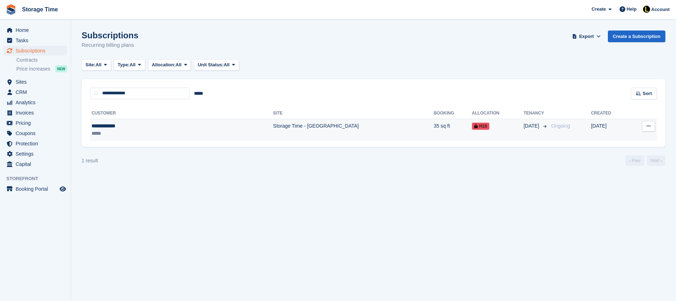
click at [273, 131] on td "Storage Time - [GEOGRAPHIC_DATA]" at bounding box center [353, 130] width 161 height 22
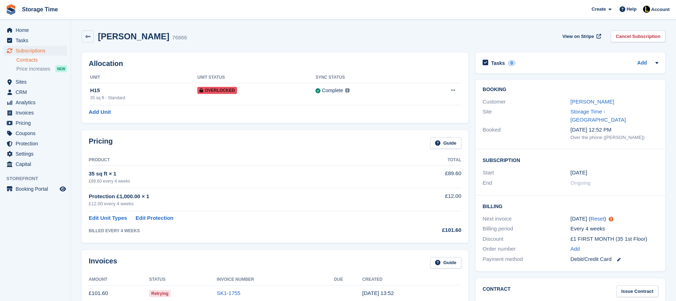
click at [34, 61] on link "Contracts" at bounding box center [41, 60] width 51 height 7
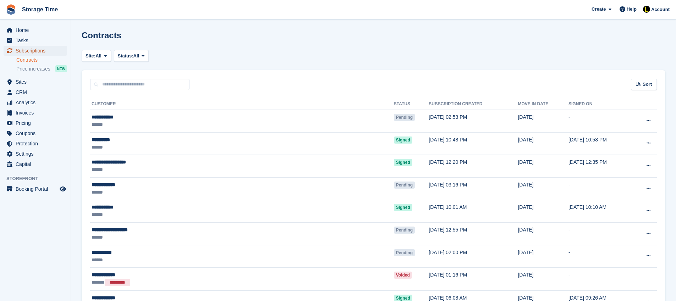
click at [31, 51] on span "Subscriptions" at bounding box center [37, 51] width 43 height 10
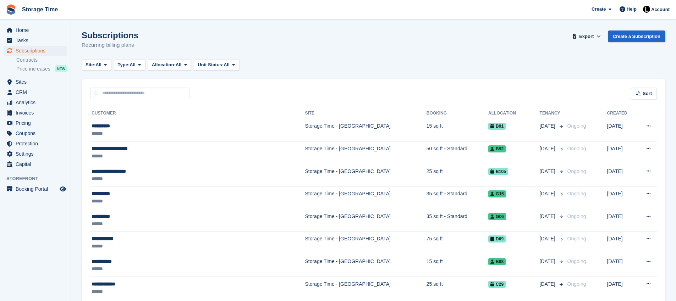
click at [342, 46] on div "Subscriptions Recurring billing plans Export Export Subscriptions Export a CSV …" at bounding box center [374, 44] width 584 height 27
click at [21, 154] on span "Settings" at bounding box center [37, 154] width 43 height 10
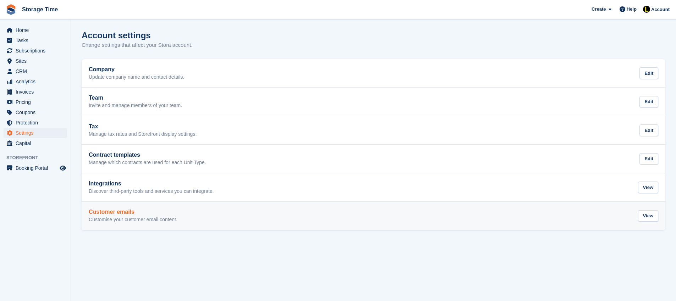
click at [117, 222] on p "Customise your customer email content." at bounding box center [133, 220] width 89 height 6
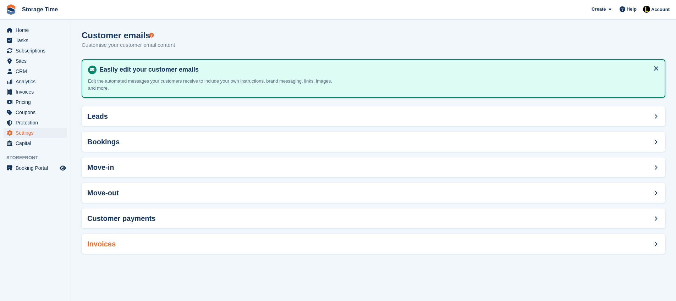
click at [115, 249] on div "Invoices" at bounding box center [374, 244] width 584 height 20
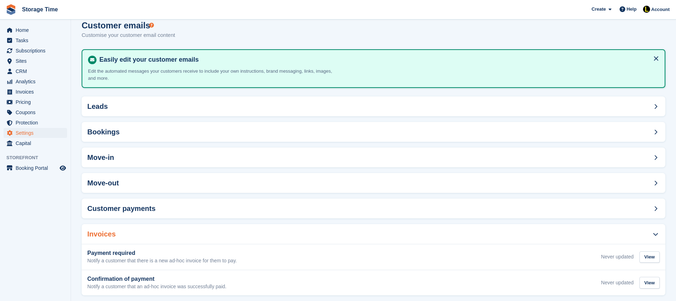
scroll to position [21, 0]
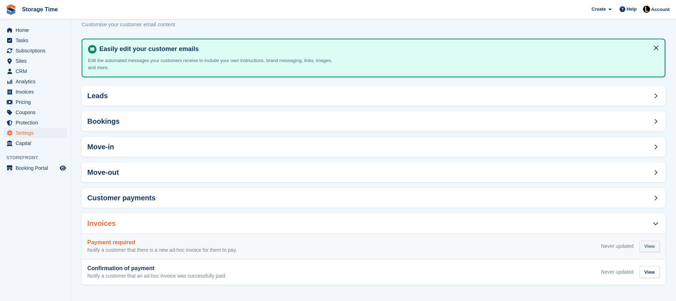
click at [647, 242] on div "View" at bounding box center [649, 247] width 20 height 12
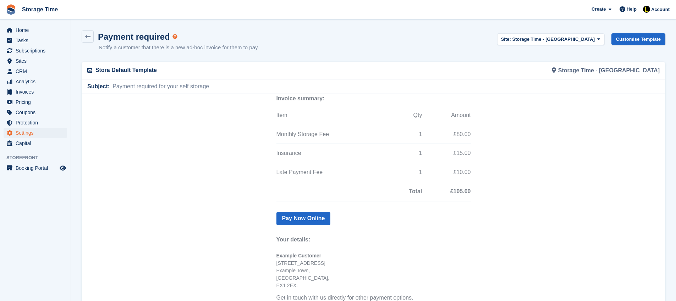
scroll to position [96, 0]
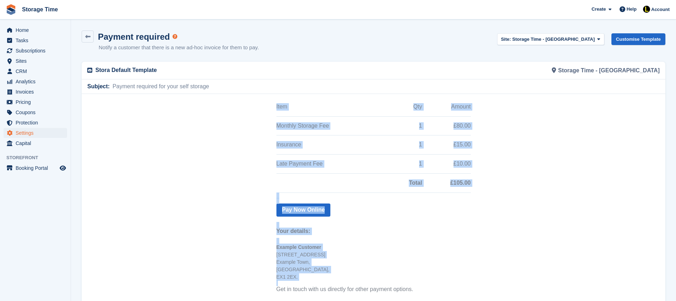
drag, startPoint x: 266, startPoint y: 255, endPoint x: 312, endPoint y: 277, distance: 50.0
click at [307, 280] on center "You have a new invoice. Invoice summary: Item Qty Amount Monthly Storage Fee 1 …" at bounding box center [374, 188] width 584 height 380
click at [322, 273] on th "You have a new invoice. Invoice summary: Item Qty Amount Monthly Storage Fee 1 …" at bounding box center [373, 185] width 194 height 255
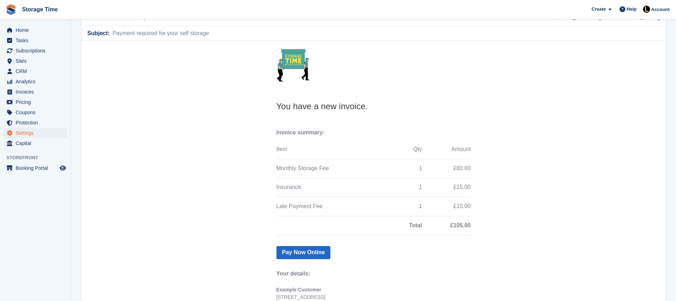
scroll to position [0, 0]
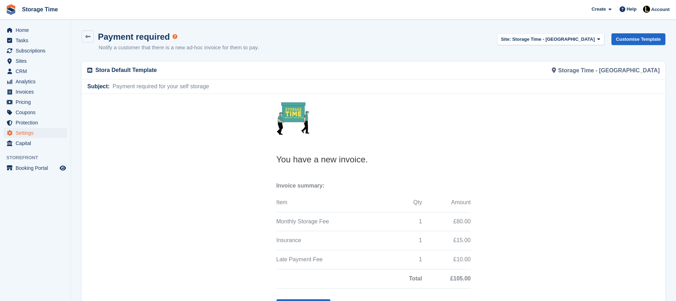
click at [122, 86] on span "Payment required for your self storage" at bounding box center [159, 86] width 99 height 9
click at [157, 87] on span "Payment required for your self storage" at bounding box center [159, 86] width 99 height 9
click at [89, 36] on icon at bounding box center [87, 36] width 5 height 5
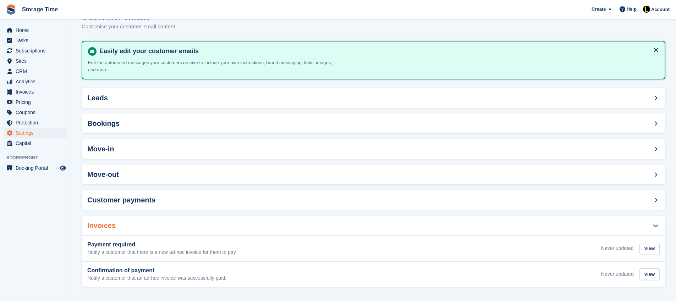
scroll to position [21, 0]
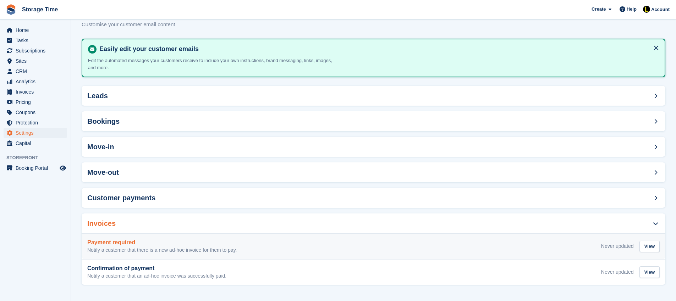
click at [201, 249] on p "Notify a customer that there is a new ad-hoc invoice for them to pay." at bounding box center [162, 250] width 150 height 6
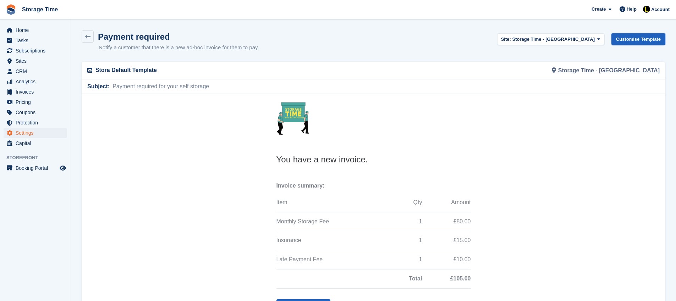
click at [624, 37] on link "Customise Template" at bounding box center [638, 39] width 54 height 12
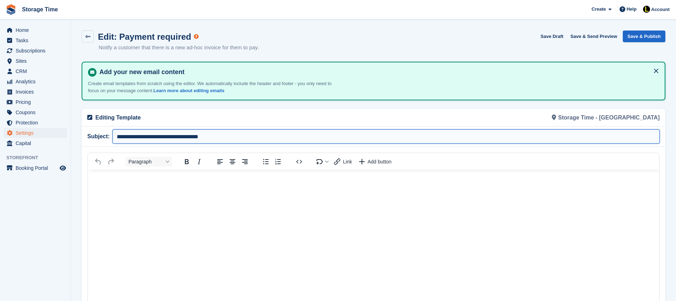
click at [267, 132] on input "**********" at bounding box center [385, 136] width 547 height 14
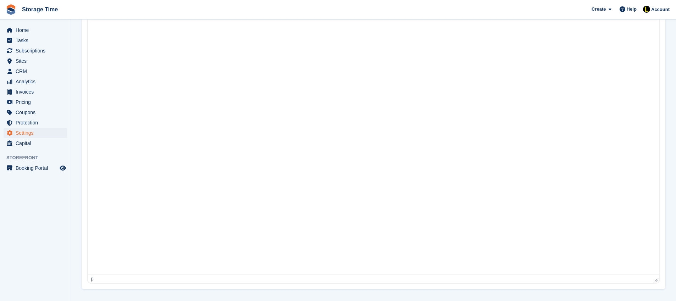
scroll to position [155, 0]
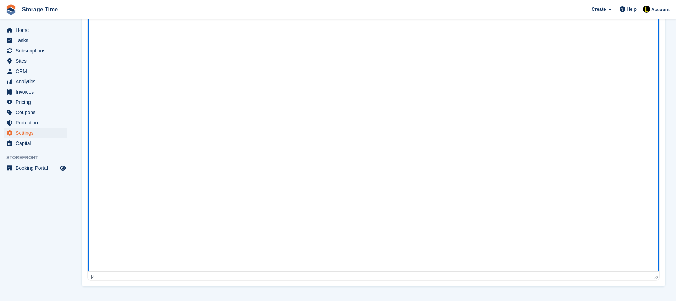
click at [303, 268] on html at bounding box center [373, 143] width 571 height 257
click at [101, 277] on div "p" at bounding box center [372, 276] width 562 height 6
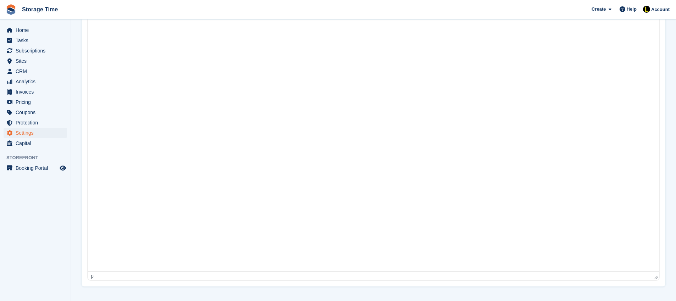
click at [98, 276] on div "p" at bounding box center [372, 276] width 562 height 6
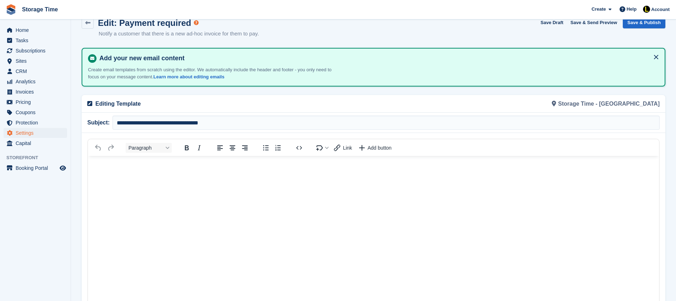
scroll to position [15, 0]
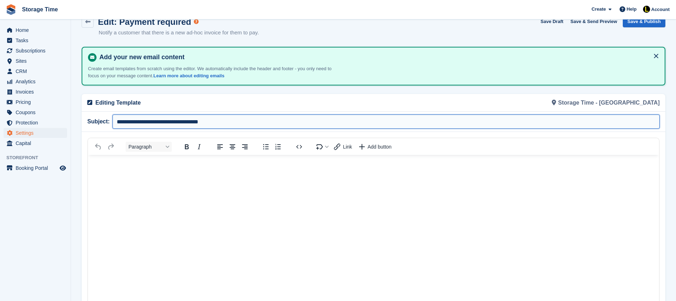
click at [466, 118] on input "**********" at bounding box center [385, 122] width 547 height 14
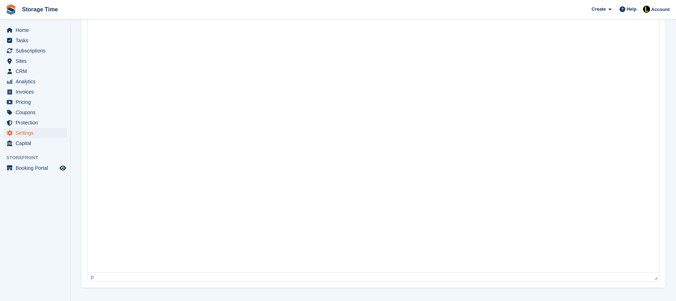
scroll to position [155, 0]
click at [286, 275] on div "p" at bounding box center [372, 276] width 562 height 6
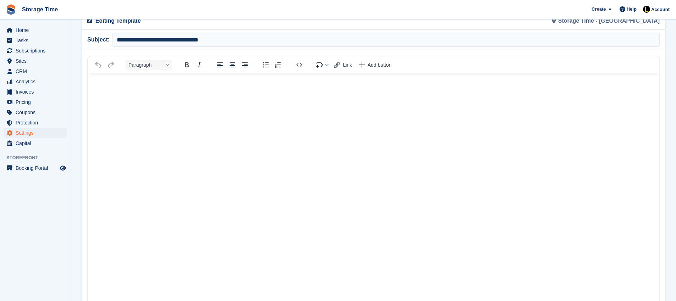
scroll to position [0, 0]
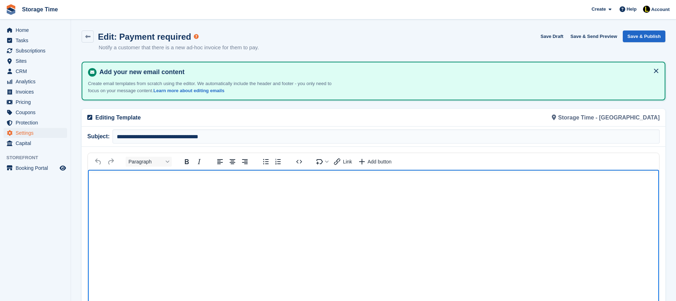
click at [244, 200] on html at bounding box center [373, 298] width 571 height 257
click at [371, 165] on button "Add button" at bounding box center [375, 162] width 40 height 10
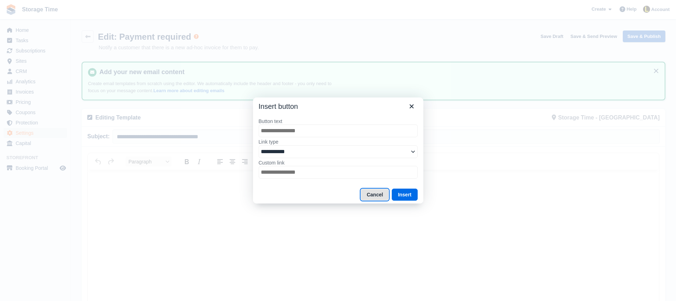
click at [371, 196] on button "Cancel" at bounding box center [374, 195] width 28 height 12
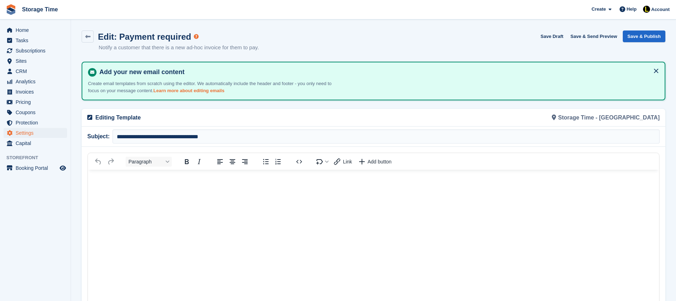
click at [224, 91] on link "Learn more about editing emails" at bounding box center [188, 90] width 71 height 5
click at [88, 38] on icon at bounding box center [87, 36] width 5 height 5
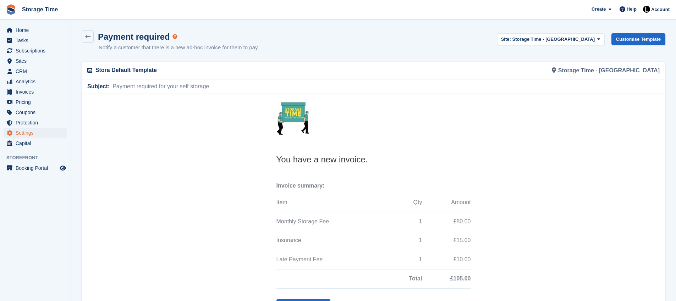
scroll to position [96, 0]
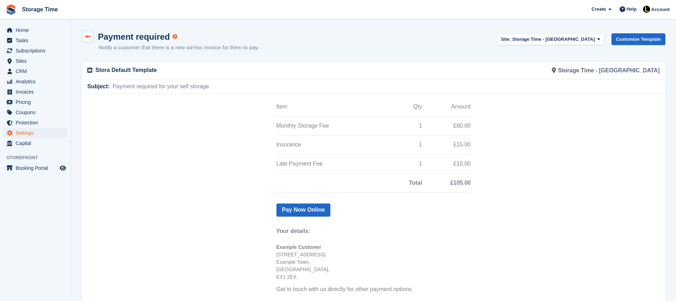
click at [84, 38] on link at bounding box center [88, 37] width 12 height 12
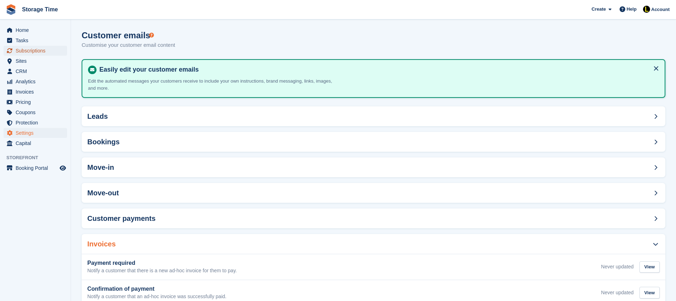
click at [23, 52] on span "Subscriptions" at bounding box center [37, 51] width 43 height 10
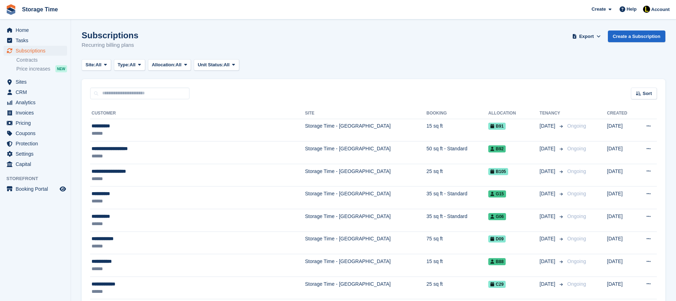
click at [379, 50] on div "Subscriptions Recurring billing plans Export Export Subscriptions Export a CSV …" at bounding box center [374, 44] width 584 height 27
click at [33, 115] on span "Invoices" at bounding box center [37, 113] width 43 height 10
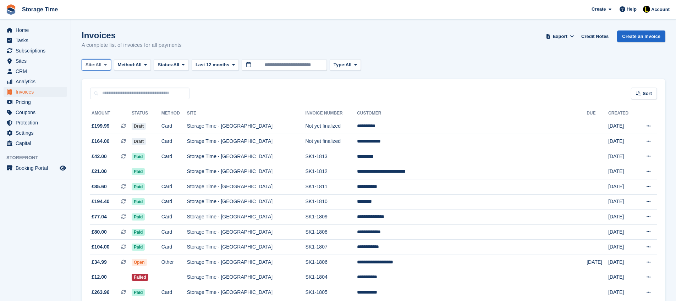
click at [101, 63] on span "All" at bounding box center [98, 64] width 6 height 7
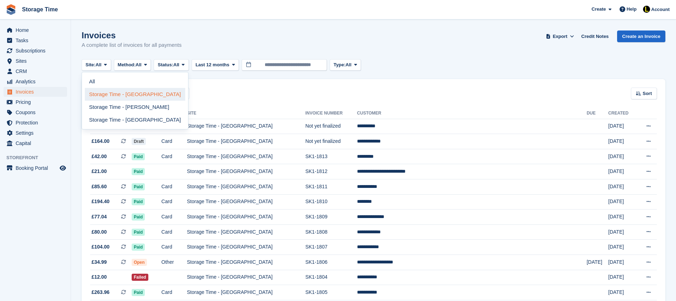
click at [120, 98] on link "Storage Time - [GEOGRAPHIC_DATA]" at bounding box center [135, 94] width 100 height 13
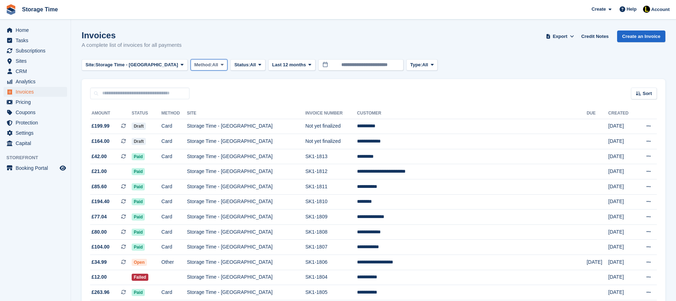
click at [192, 69] on button "Method: All" at bounding box center [209, 65] width 37 height 12
click at [234, 65] on span "Status:" at bounding box center [242, 64] width 16 height 7
click at [235, 123] on link "Open" at bounding box center [264, 120] width 62 height 13
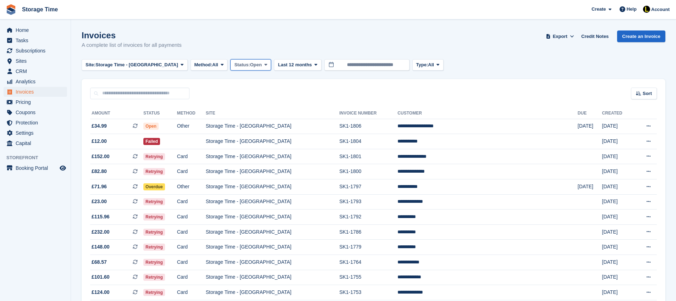
click at [263, 64] on span at bounding box center [266, 65] width 6 height 6
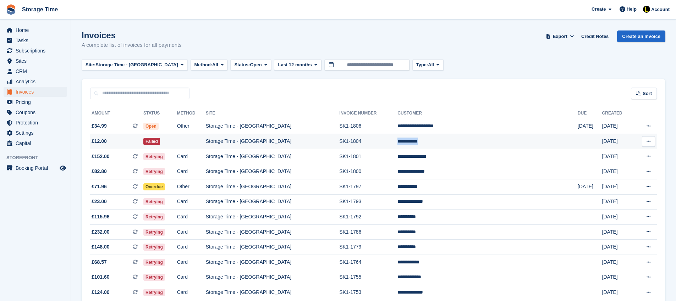
drag, startPoint x: 473, startPoint y: 142, endPoint x: 432, endPoint y: 143, distance: 40.1
click at [432, 143] on tr "**********" at bounding box center [373, 141] width 567 height 15
click at [451, 141] on td "**********" at bounding box center [487, 141] width 180 height 15
click at [474, 145] on td "**********" at bounding box center [487, 141] width 180 height 15
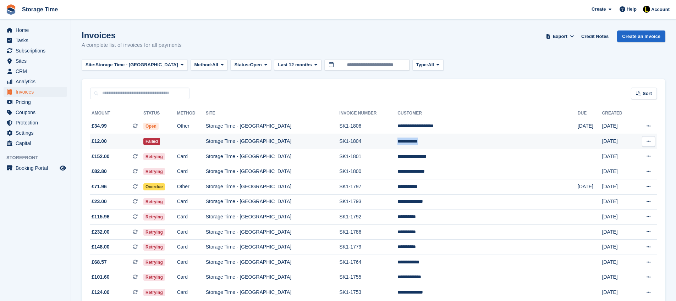
drag, startPoint x: 486, startPoint y: 142, endPoint x: 430, endPoint y: 139, distance: 56.5
click at [430, 139] on tr "**********" at bounding box center [373, 141] width 567 height 15
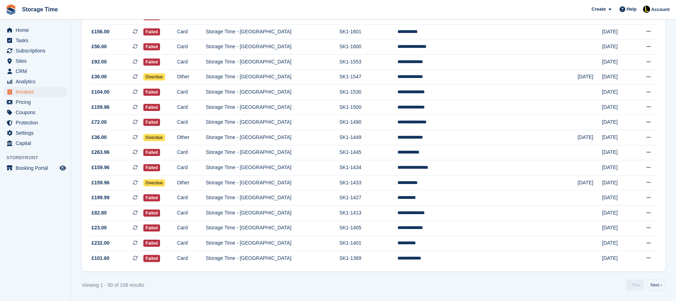
scroll to position [626, 0]
drag, startPoint x: 469, startPoint y: 243, endPoint x: 436, endPoint y: 246, distance: 33.5
click at [431, 243] on tr "**********" at bounding box center [373, 243] width 567 height 15
drag, startPoint x: 473, startPoint y: 258, endPoint x: 437, endPoint y: 257, distance: 35.5
click at [437, 257] on tr "**********" at bounding box center [373, 258] width 567 height 15
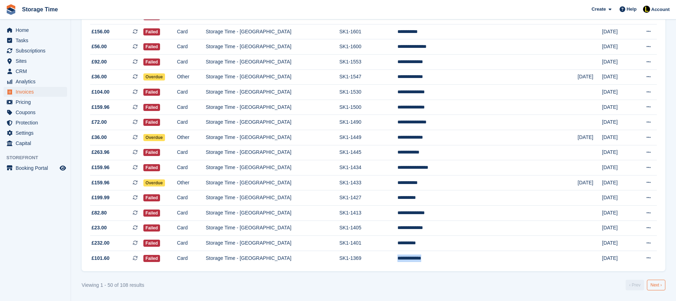
click at [655, 285] on link "Next ›" at bounding box center [656, 285] width 18 height 11
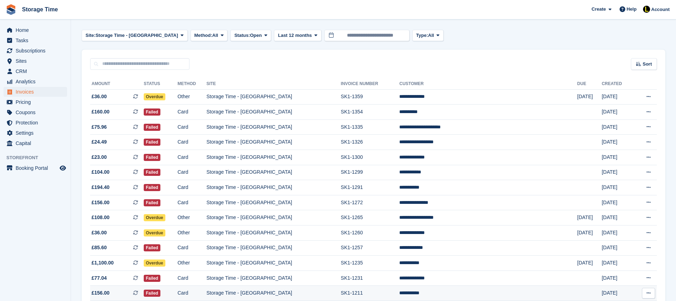
scroll to position [31, 0]
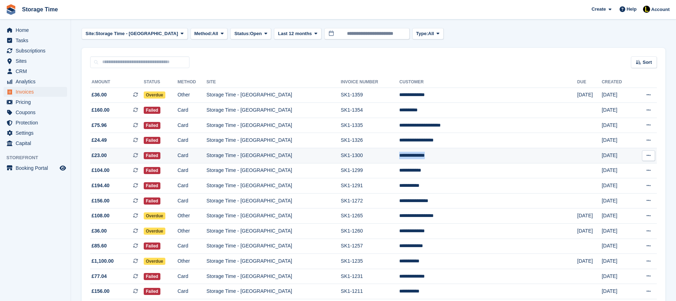
drag, startPoint x: 486, startPoint y: 156, endPoint x: 440, endPoint y: 155, distance: 46.5
click at [440, 155] on tr "**********" at bounding box center [373, 155] width 567 height 15
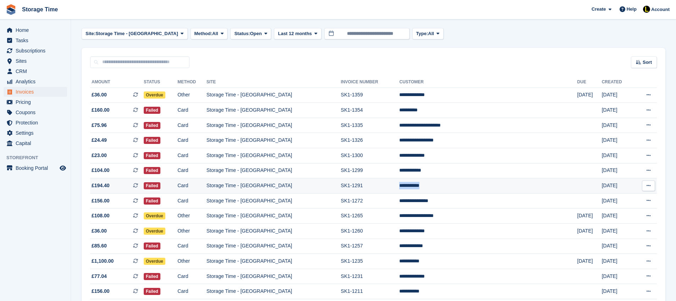
drag, startPoint x: 462, startPoint y: 186, endPoint x: 435, endPoint y: 185, distance: 26.6
click at [435, 185] on tr "**********" at bounding box center [373, 185] width 567 height 15
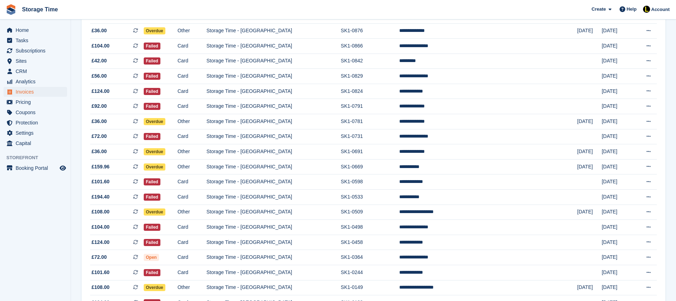
scroll to position [626, 0]
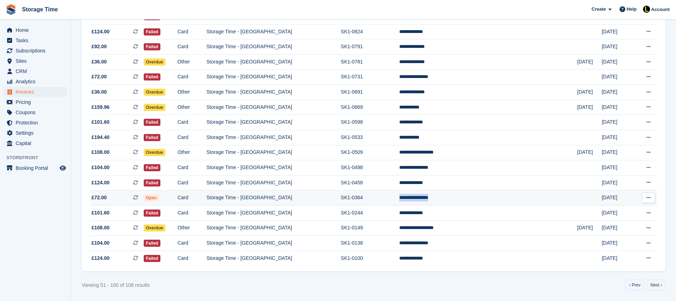
drag, startPoint x: 482, startPoint y: 196, endPoint x: 432, endPoint y: 197, distance: 50.0
click at [432, 197] on tr "**********" at bounding box center [373, 198] width 567 height 15
click at [206, 194] on td "Card" at bounding box center [191, 198] width 29 height 15
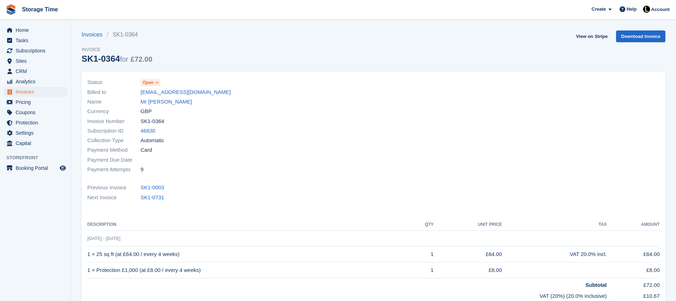
click at [211, 191] on div "Previous Invoice SK1-0003" at bounding box center [373, 188] width 572 height 10
click at [155, 82] on icon at bounding box center [157, 83] width 4 height 4
click at [156, 82] on icon at bounding box center [157, 83] width 4 height 4
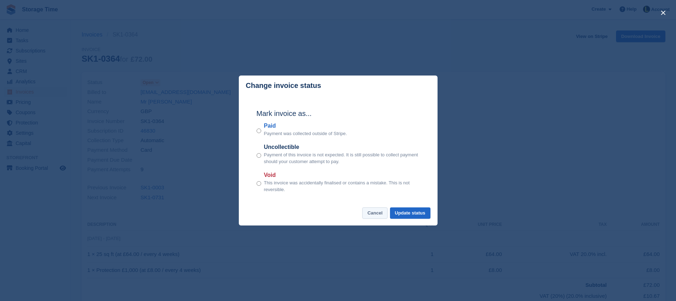
click at [370, 214] on button "Cancel" at bounding box center [374, 214] width 25 height 12
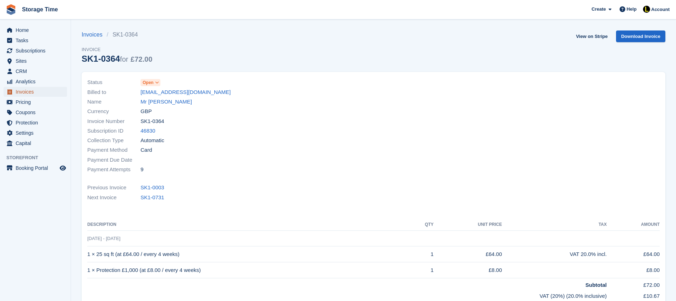
click at [38, 93] on span "Invoices" at bounding box center [37, 92] width 43 height 10
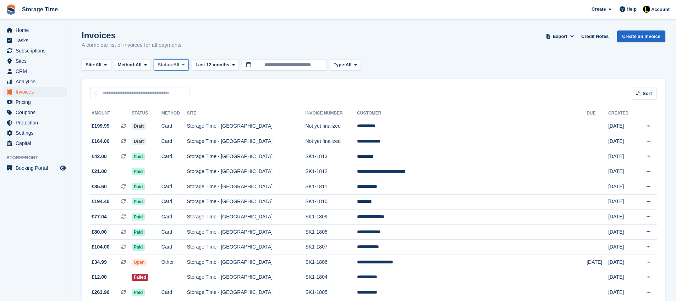
click at [180, 66] on span "All" at bounding box center [176, 64] width 6 height 7
click at [185, 122] on link "Open" at bounding box center [188, 120] width 62 height 13
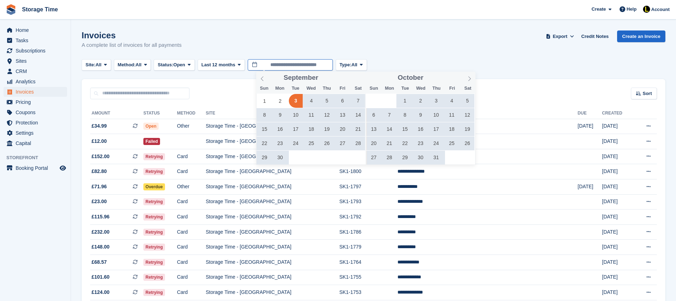
click at [326, 67] on input "**********" at bounding box center [290, 65] width 85 height 12
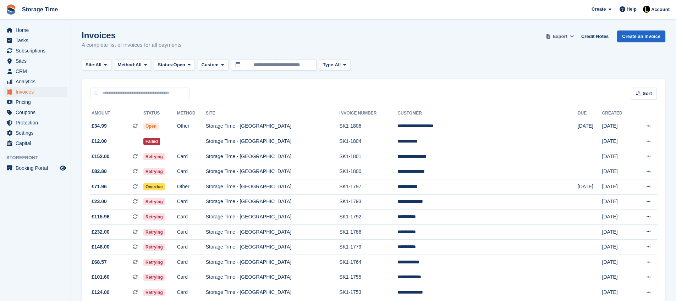
click at [561, 36] on span "Export" at bounding box center [560, 36] width 15 height 7
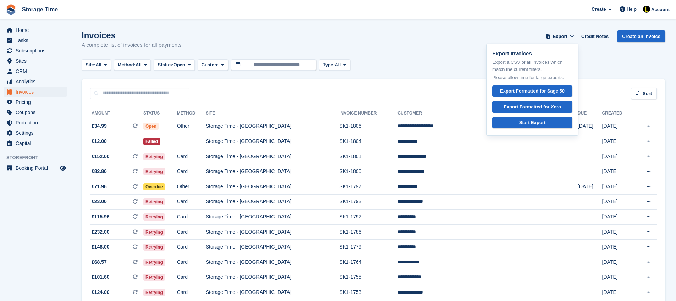
click at [456, 38] on div "Invoices A complete list of invoices for all payments Export Export Invoices Ex…" at bounding box center [374, 44] width 584 height 27
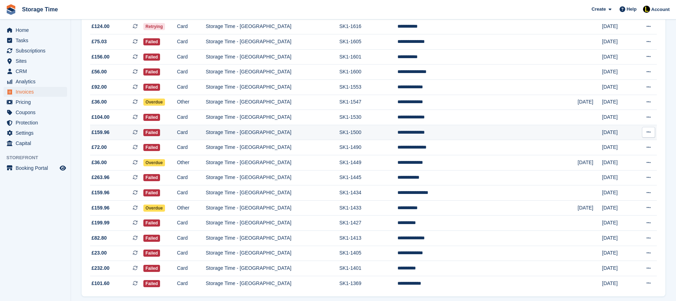
scroll to position [626, 0]
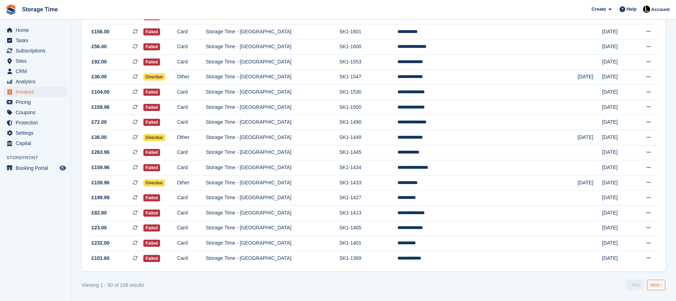
click at [652, 282] on link "Next ›" at bounding box center [656, 285] width 18 height 11
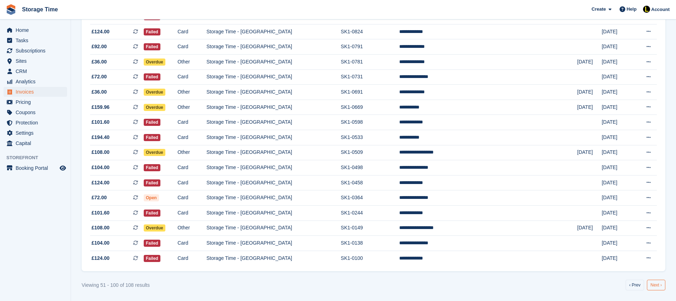
click at [654, 284] on link "Next ›" at bounding box center [656, 285] width 18 height 11
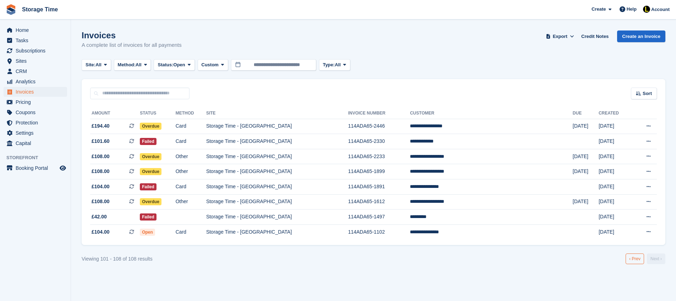
click at [630, 263] on link "‹ Prev" at bounding box center [634, 259] width 18 height 11
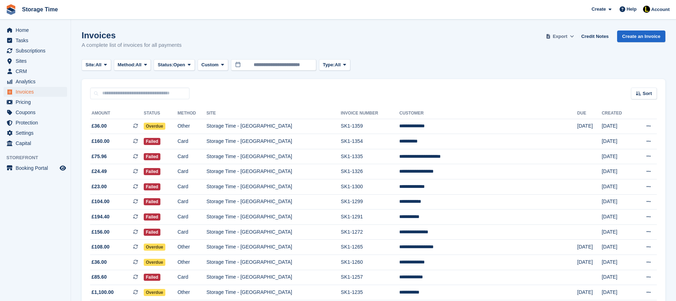
click at [563, 37] on span "Export" at bounding box center [560, 36] width 15 height 7
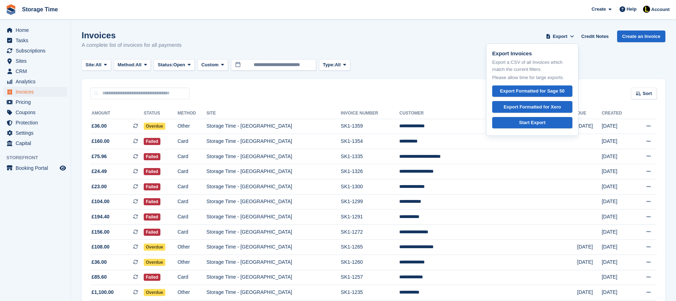
click at [448, 47] on div "Invoices A complete list of invoices for all payments Export Export Invoices Ex…" at bounding box center [374, 44] width 584 height 27
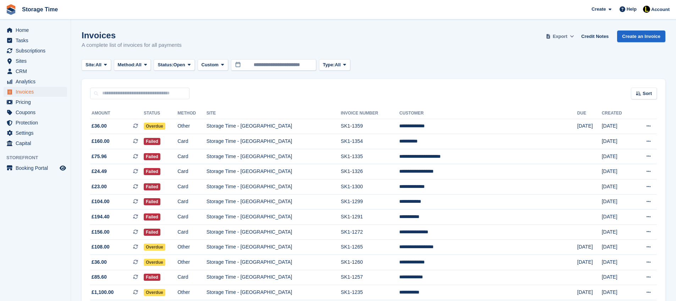
click at [562, 37] on span "Export" at bounding box center [560, 36] width 15 height 7
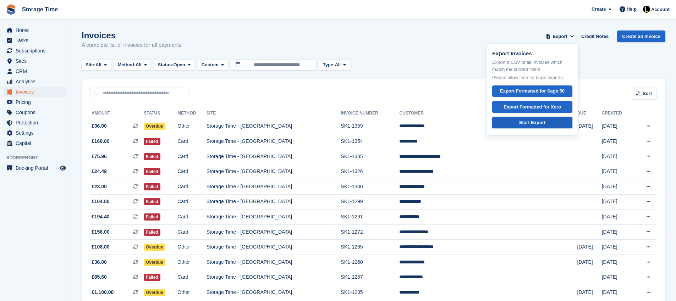
click at [541, 123] on div "Start Export" at bounding box center [532, 122] width 26 height 7
click at [453, 66] on div "Site: All All Storage Time - Stockport Storage Time - Sharston Storage Time - M…" at bounding box center [374, 65] width 584 height 12
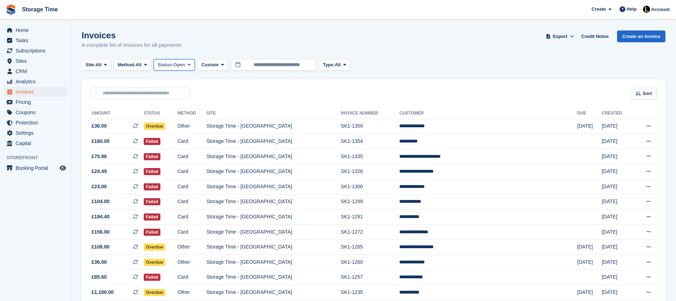
click at [185, 67] on span "Open" at bounding box center [179, 64] width 12 height 7
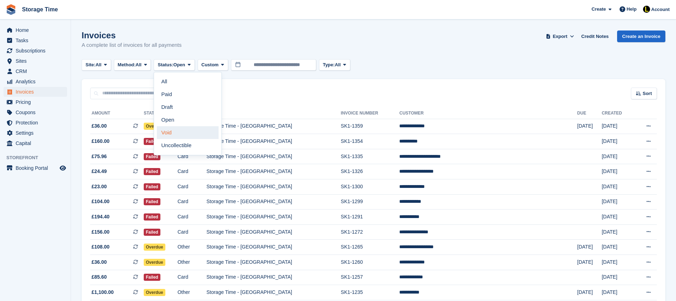
click at [174, 133] on link "Void" at bounding box center [188, 132] width 62 height 13
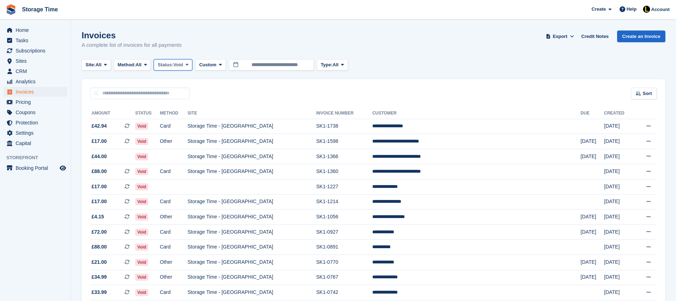
click at [190, 67] on span at bounding box center [187, 65] width 6 height 6
click at [187, 120] on link "Open" at bounding box center [188, 120] width 62 height 13
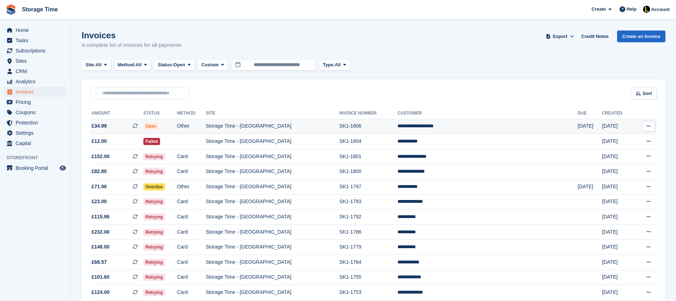
click at [177, 128] on td "Open" at bounding box center [160, 126] width 34 height 15
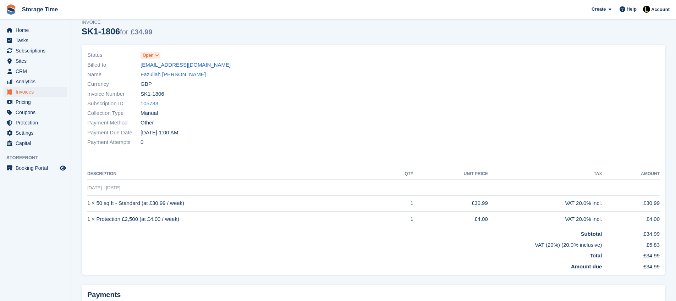
scroll to position [27, 0]
click at [159, 76] on link "Fazullah [PERSON_NAME]" at bounding box center [172, 75] width 65 height 8
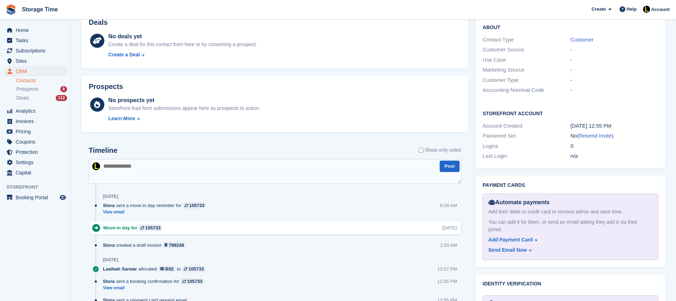
scroll to position [35, 0]
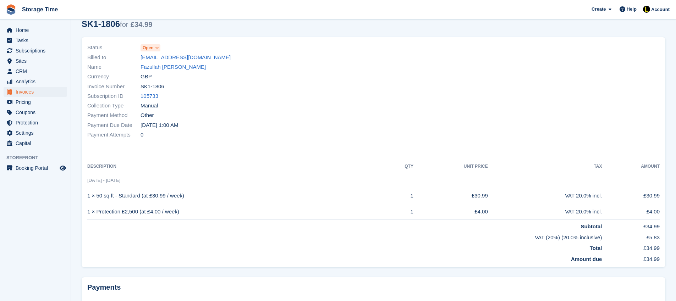
scroll to position [27, 0]
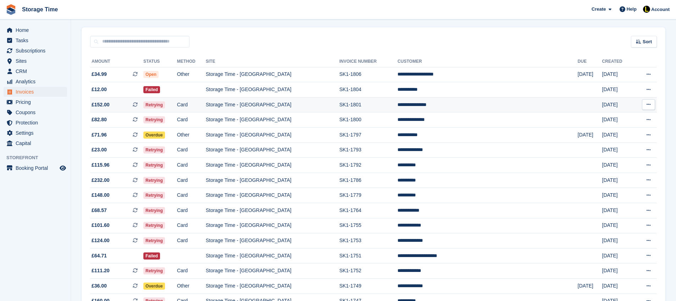
scroll to position [53, 0]
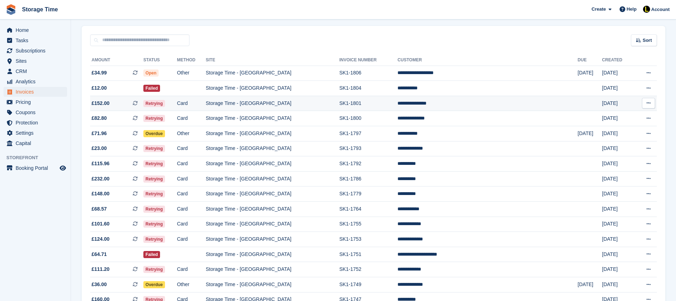
click at [177, 110] on td "Retrying" at bounding box center [160, 103] width 34 height 15
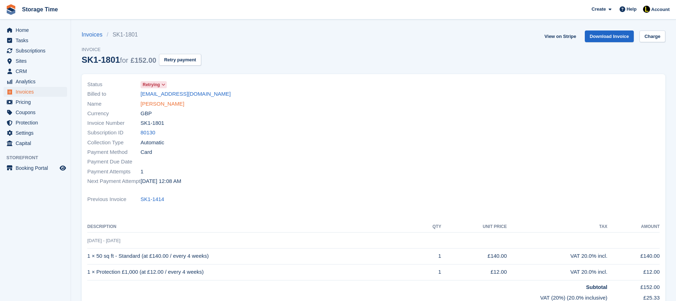
click at [159, 104] on link "[PERSON_NAME]" at bounding box center [162, 104] width 44 height 8
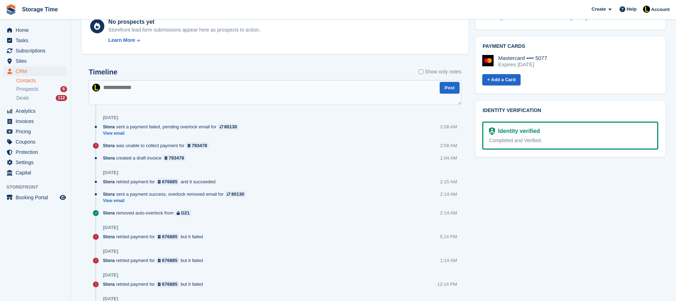
scroll to position [353, 0]
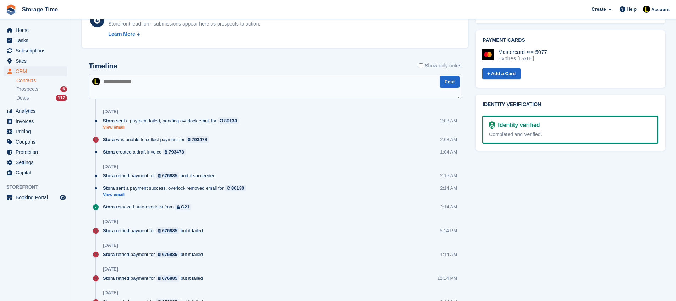
click at [113, 130] on link "View email" at bounding box center [172, 128] width 139 height 6
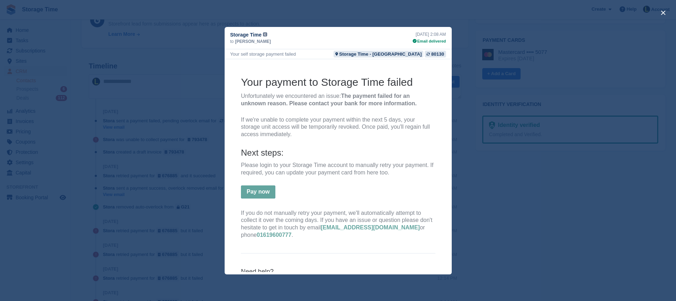
scroll to position [43, 0]
click at [209, 138] on div "close" at bounding box center [338, 150] width 676 height 301
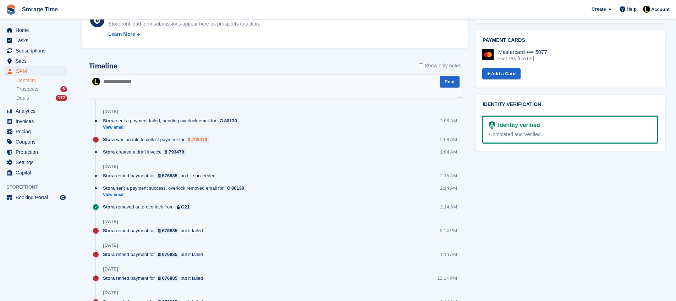
scroll to position [0, 0]
click at [23, 117] on span "Invoices" at bounding box center [37, 121] width 43 height 10
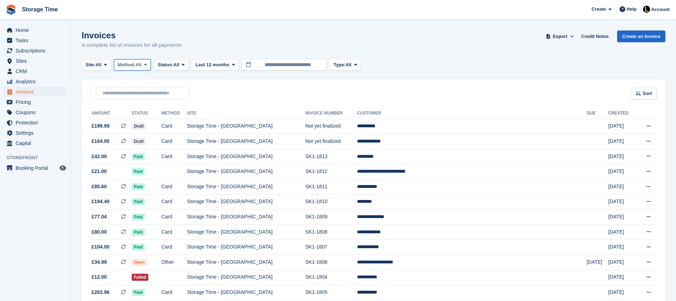
click at [136, 67] on span "Method:" at bounding box center [127, 64] width 18 height 7
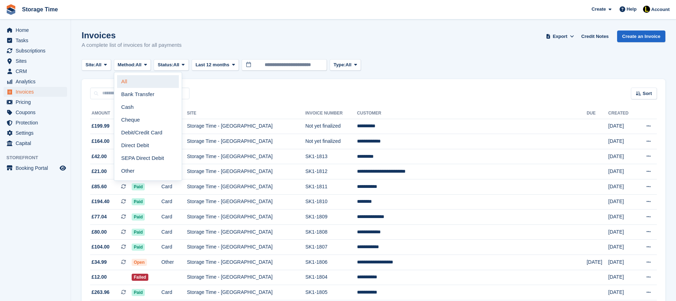
drag, startPoint x: 140, startPoint y: 80, endPoint x: 143, endPoint y: 77, distance: 4.0
click at [140, 80] on link "All" at bounding box center [148, 81] width 62 height 13
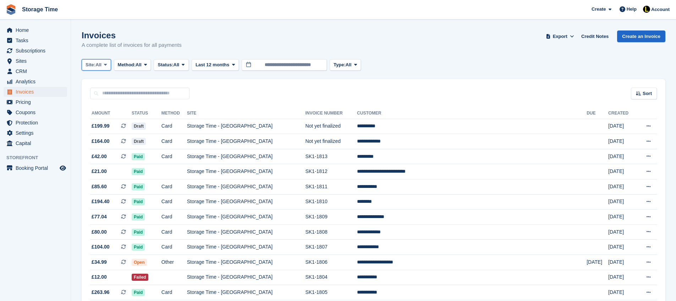
click at [100, 66] on span "All" at bounding box center [98, 64] width 6 height 7
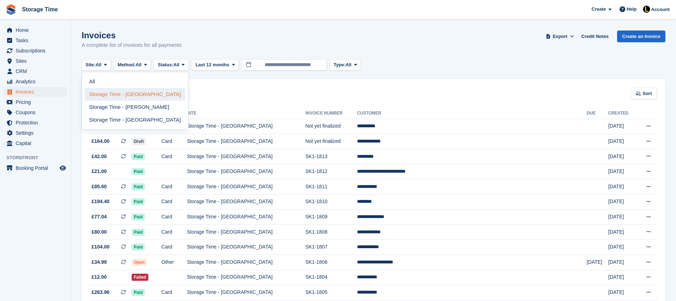
click at [106, 98] on link "Storage Time - [GEOGRAPHIC_DATA]" at bounding box center [135, 94] width 100 height 13
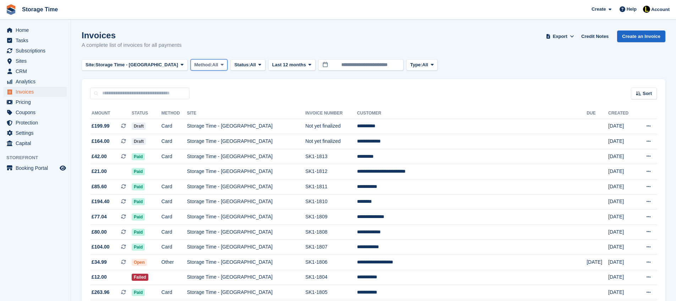
click at [192, 66] on button "Method: All" at bounding box center [209, 65] width 37 height 12
click at [250, 66] on span "All" at bounding box center [253, 64] width 6 height 7
click at [235, 117] on link "Open" at bounding box center [264, 120] width 62 height 13
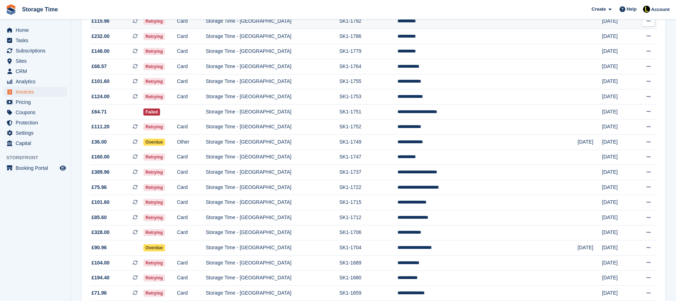
scroll to position [196, 0]
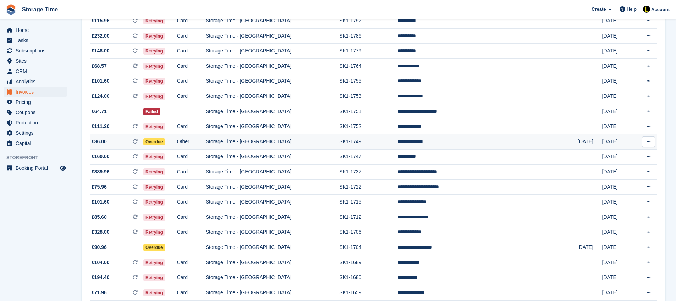
click at [177, 147] on td "Overdue" at bounding box center [160, 141] width 34 height 15
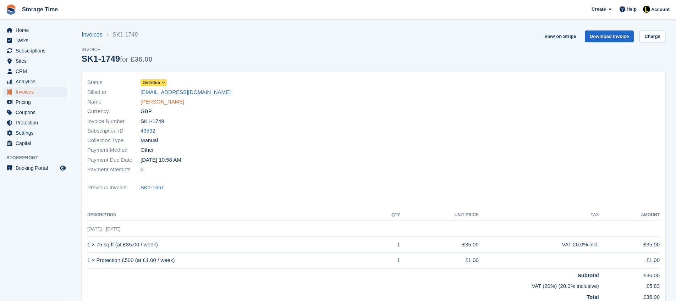
click at [152, 102] on link "[PERSON_NAME]" at bounding box center [162, 102] width 44 height 8
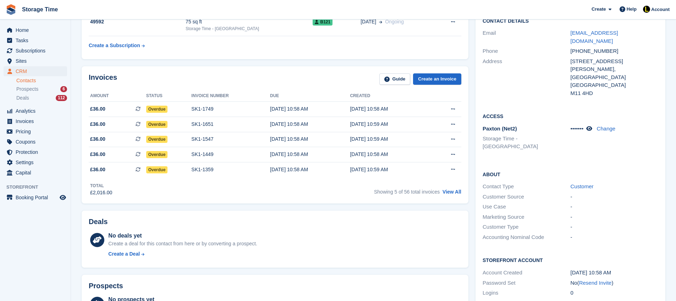
scroll to position [133, 0]
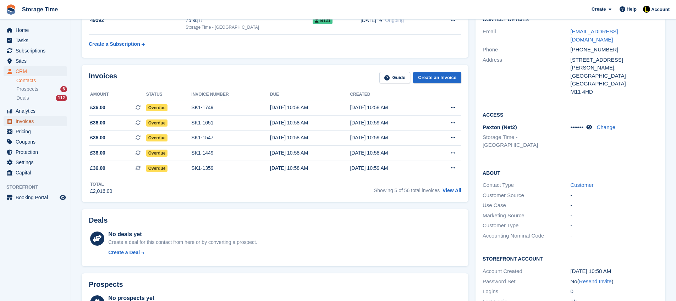
click at [31, 119] on span "Invoices" at bounding box center [37, 121] width 43 height 10
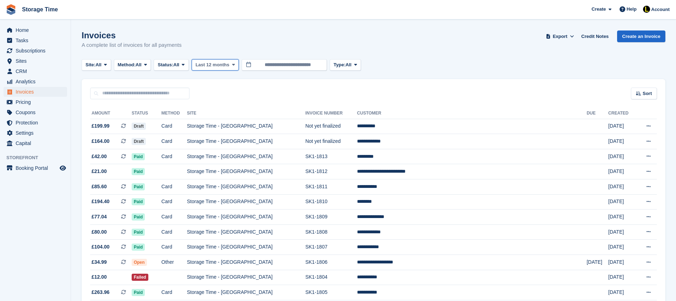
click at [218, 65] on span "Last 12 months" at bounding box center [212, 64] width 34 height 7
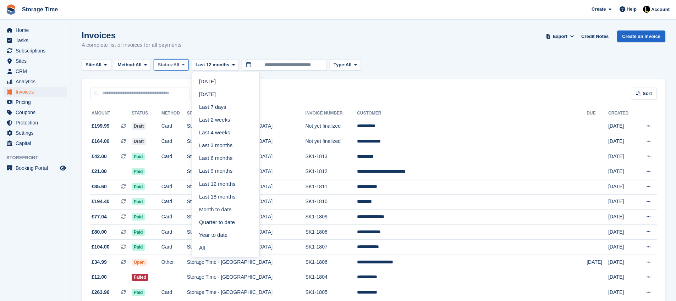
click at [165, 68] on button "Status: All" at bounding box center [171, 65] width 35 height 12
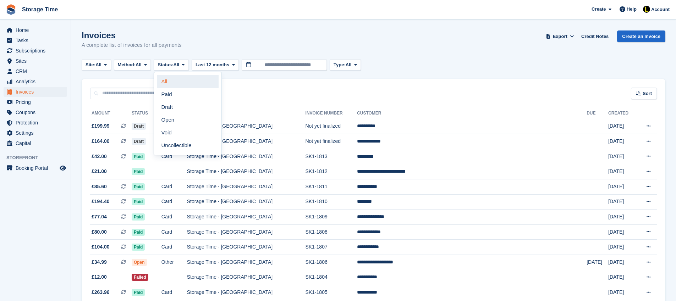
click at [172, 83] on link "All" at bounding box center [188, 81] width 62 height 13
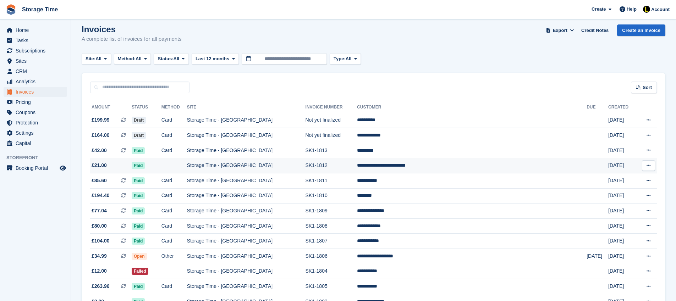
scroll to position [7, 0]
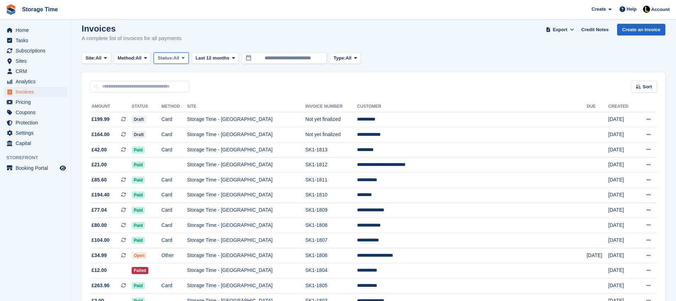
drag, startPoint x: 172, startPoint y: 56, endPoint x: 180, endPoint y: 57, distance: 8.2
click at [173, 57] on span "Status:" at bounding box center [166, 58] width 16 height 7
drag, startPoint x: 233, startPoint y: 87, endPoint x: 243, endPoint y: 91, distance: 10.0
click at [233, 87] on div "Sort Sort by Date created Created (oldest first) Created (newest first)" at bounding box center [374, 82] width 584 height 20
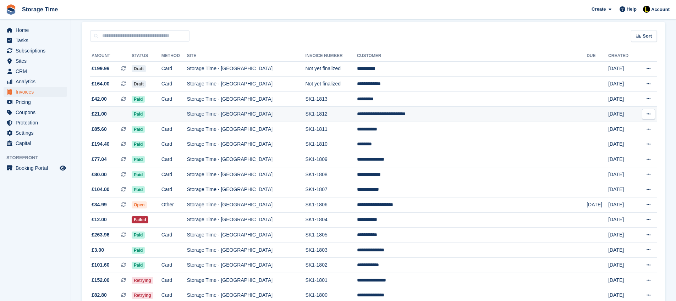
scroll to position [0, 0]
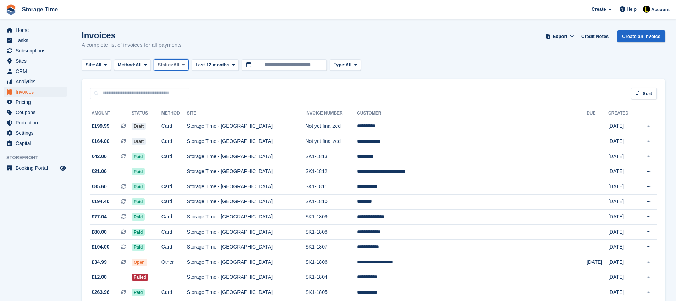
click at [173, 64] on span "Status:" at bounding box center [166, 64] width 16 height 7
click at [467, 51] on div "Invoices A complete list of invoices for all payments Export Export Invoices Ex…" at bounding box center [374, 44] width 584 height 27
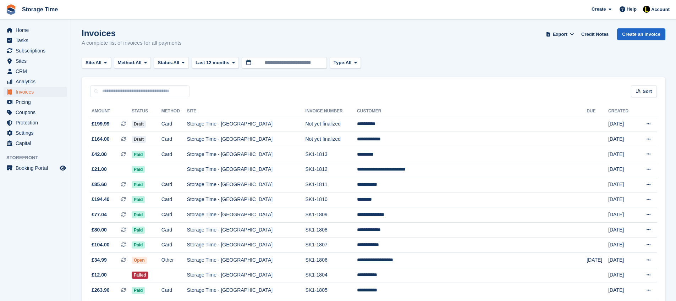
scroll to position [3, 0]
click at [173, 59] on span "Status:" at bounding box center [166, 62] width 16 height 7
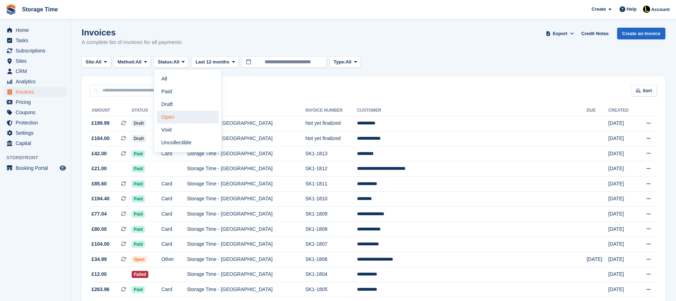
click at [180, 117] on link "Open" at bounding box center [188, 117] width 62 height 13
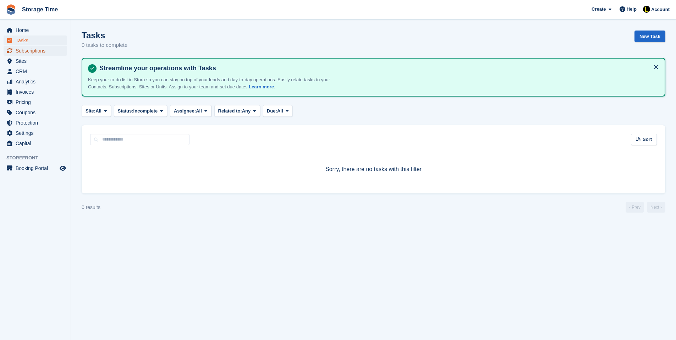
click at [37, 51] on span "Subscriptions" at bounding box center [37, 51] width 43 height 10
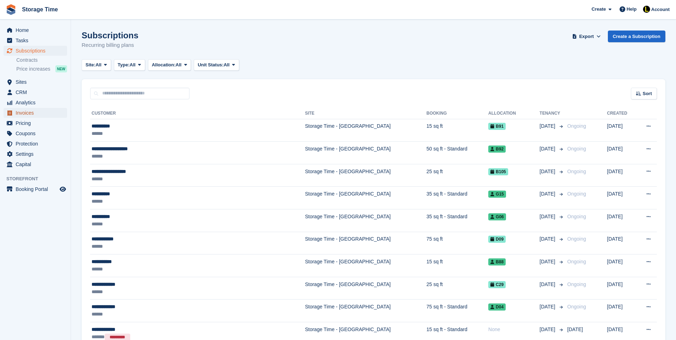
click at [27, 112] on span "Invoices" at bounding box center [37, 113] width 43 height 10
